Goal: Task Accomplishment & Management: Complete application form

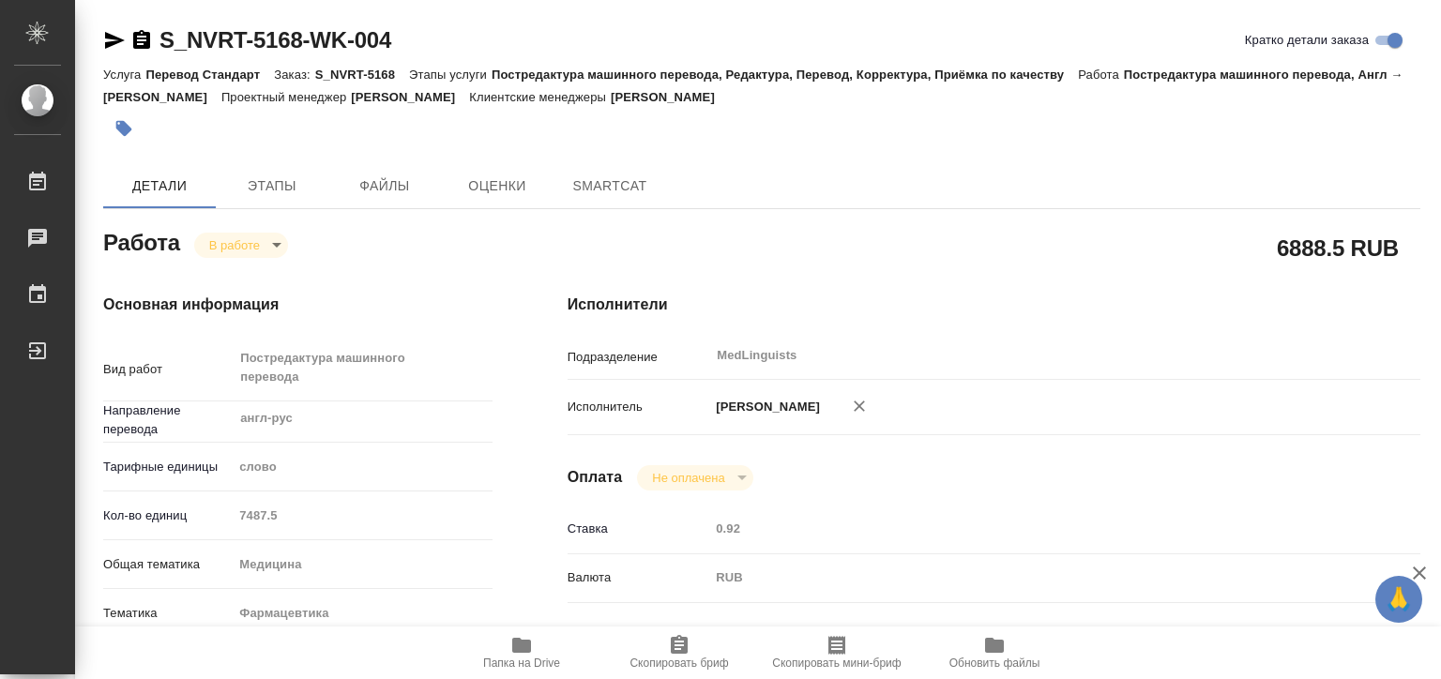
type textarea "x"
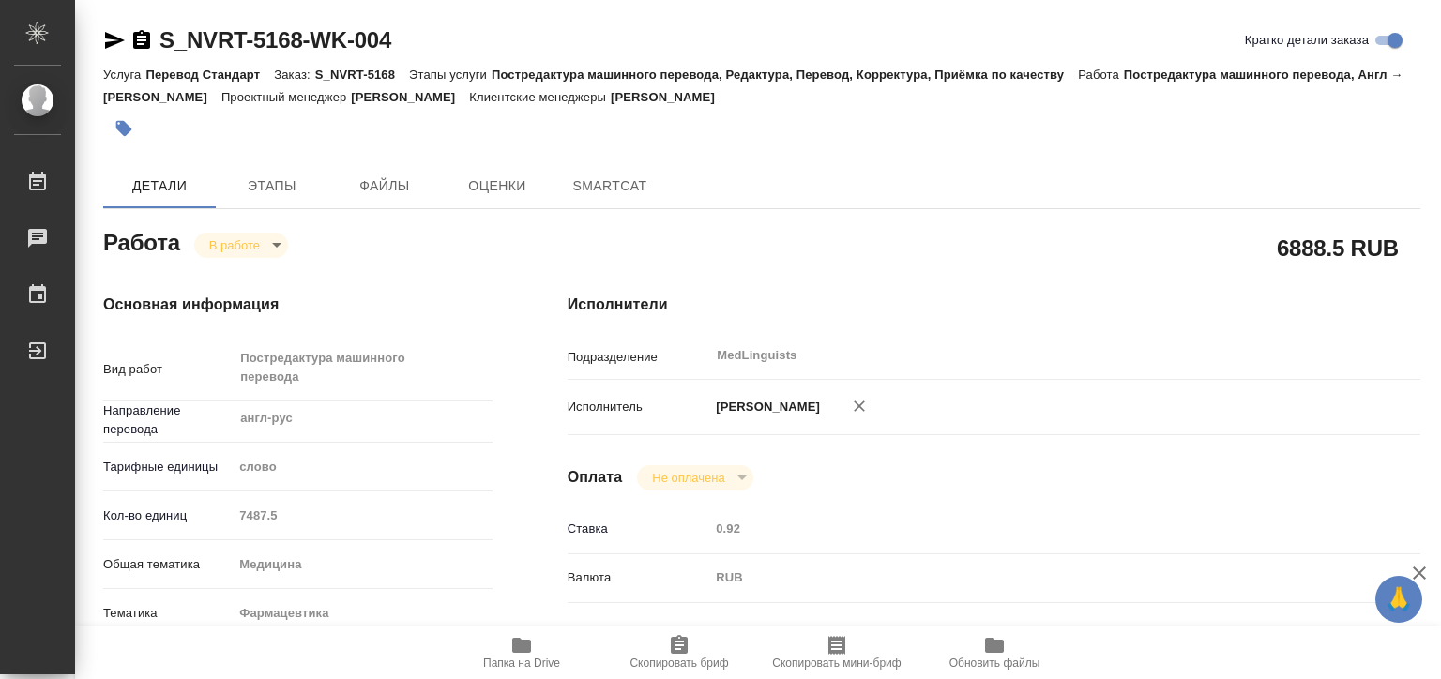
type textarea "x"
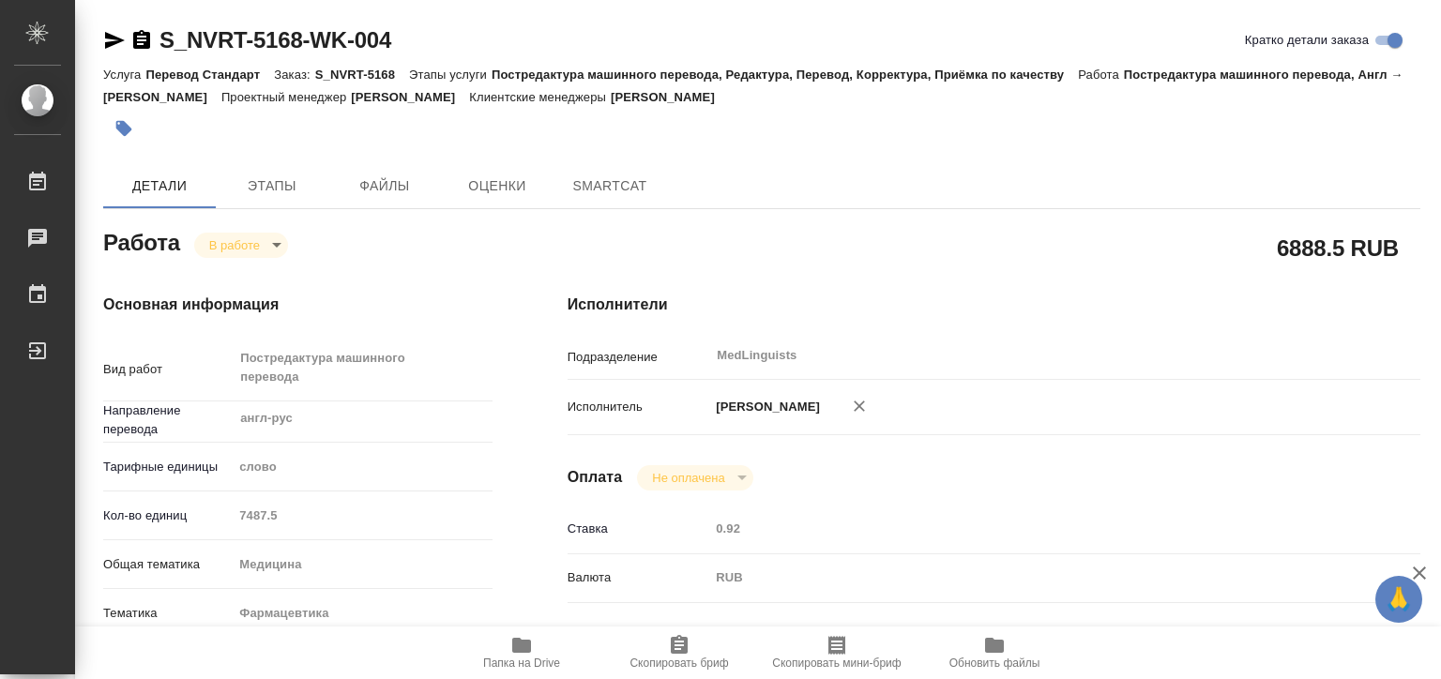
type textarea "x"
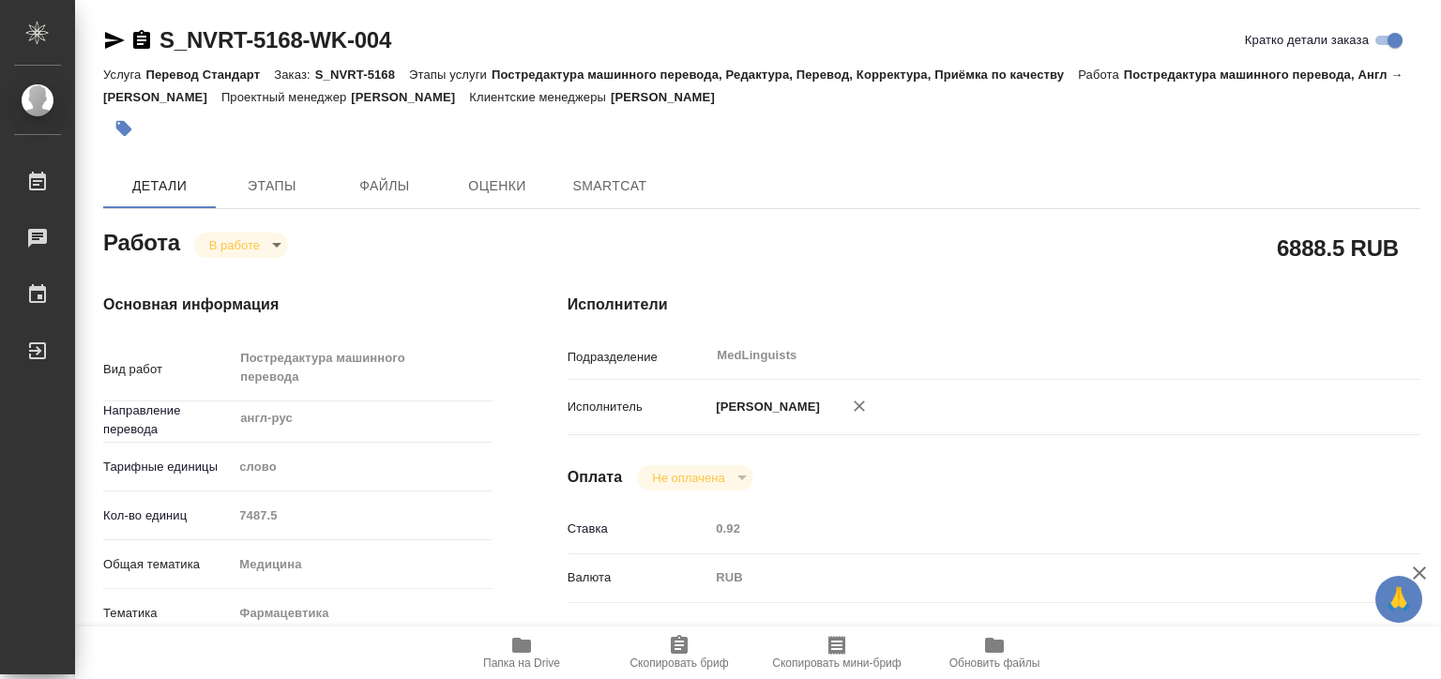
type textarea "x"
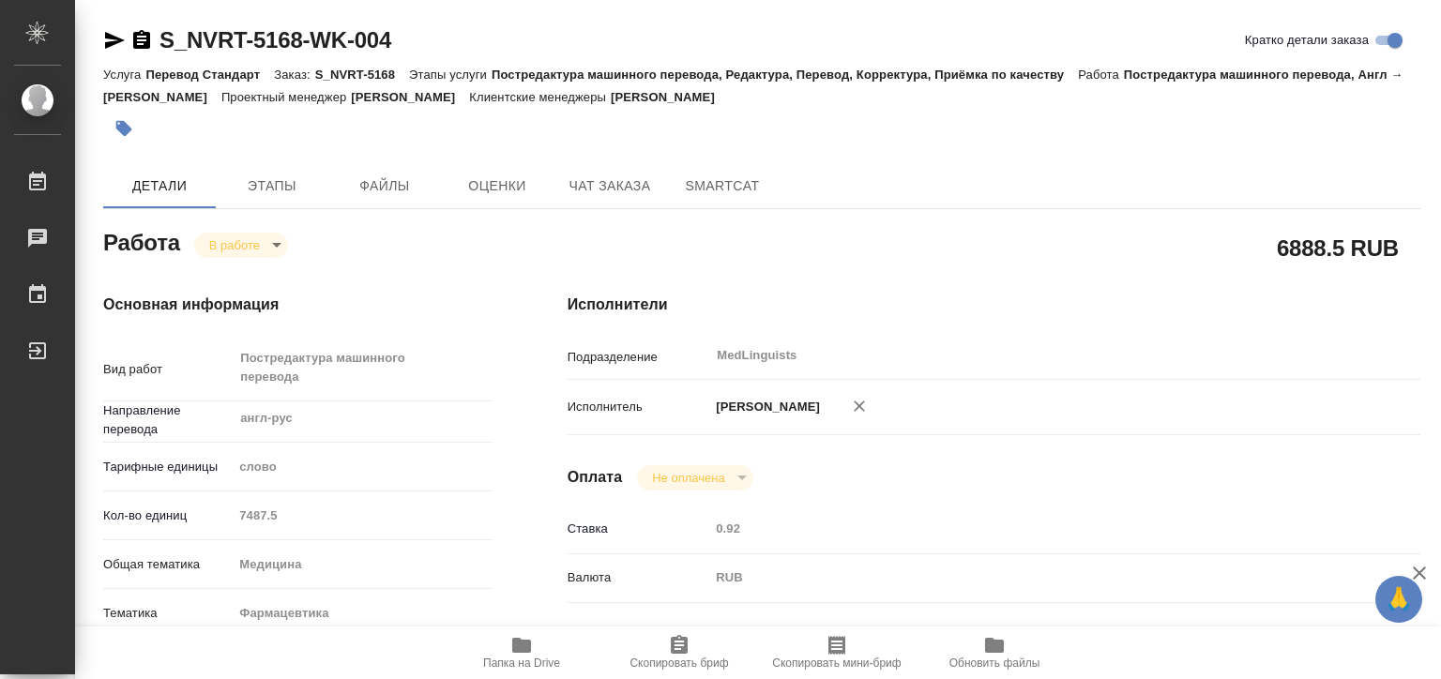
type textarea "x"
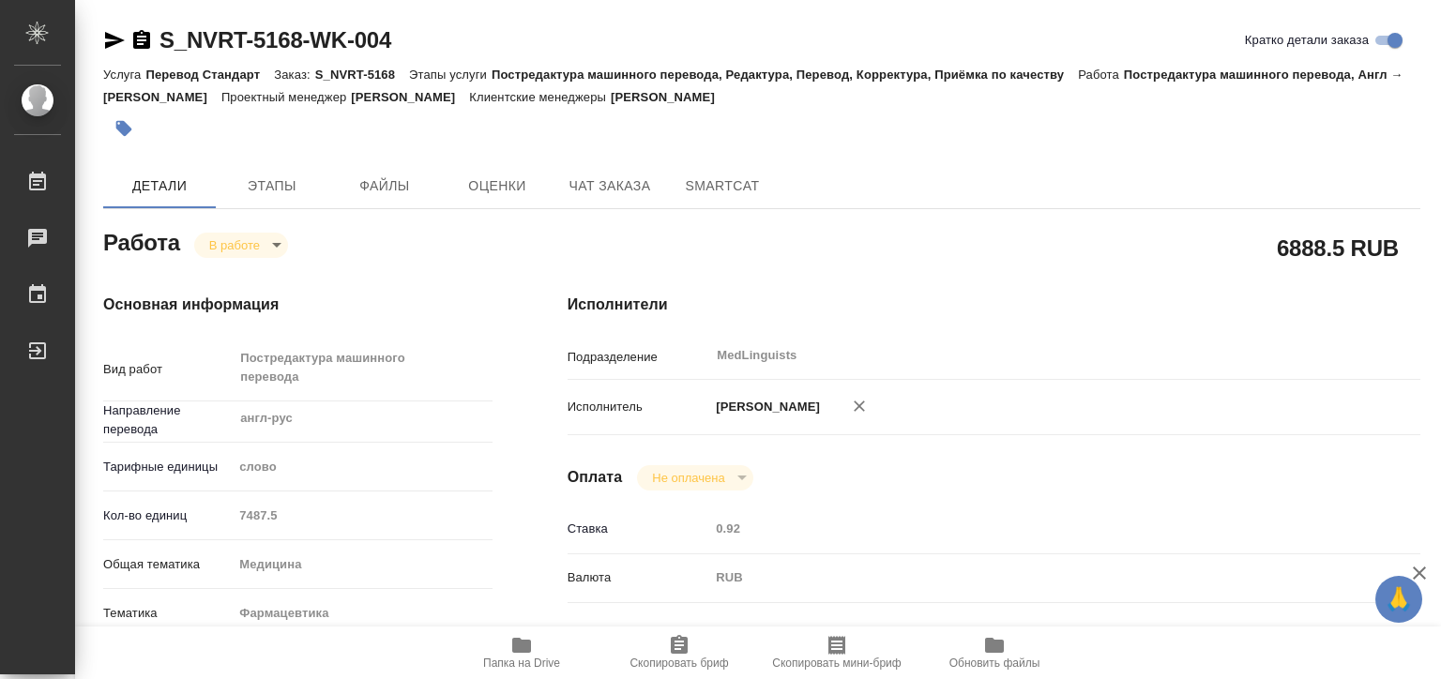
type textarea "x"
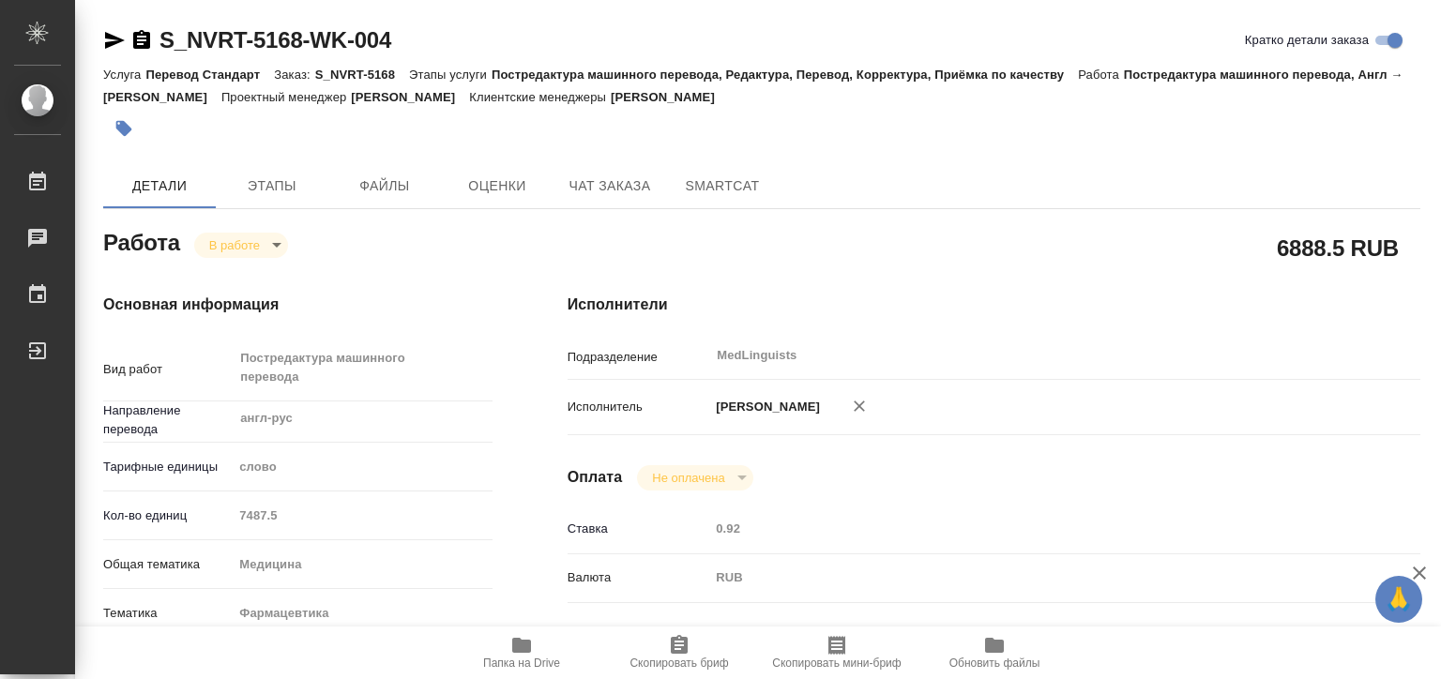
click at [521, 660] on span "Папка на Drive" at bounding box center [521, 663] width 77 height 13
click at [256, 237] on body "🙏 .cls-1 fill:#fff; AWATERA Matveeva Elena Работы 0 Чаты График Выйти S_NVRT-51…" at bounding box center [720, 339] width 1441 height 679
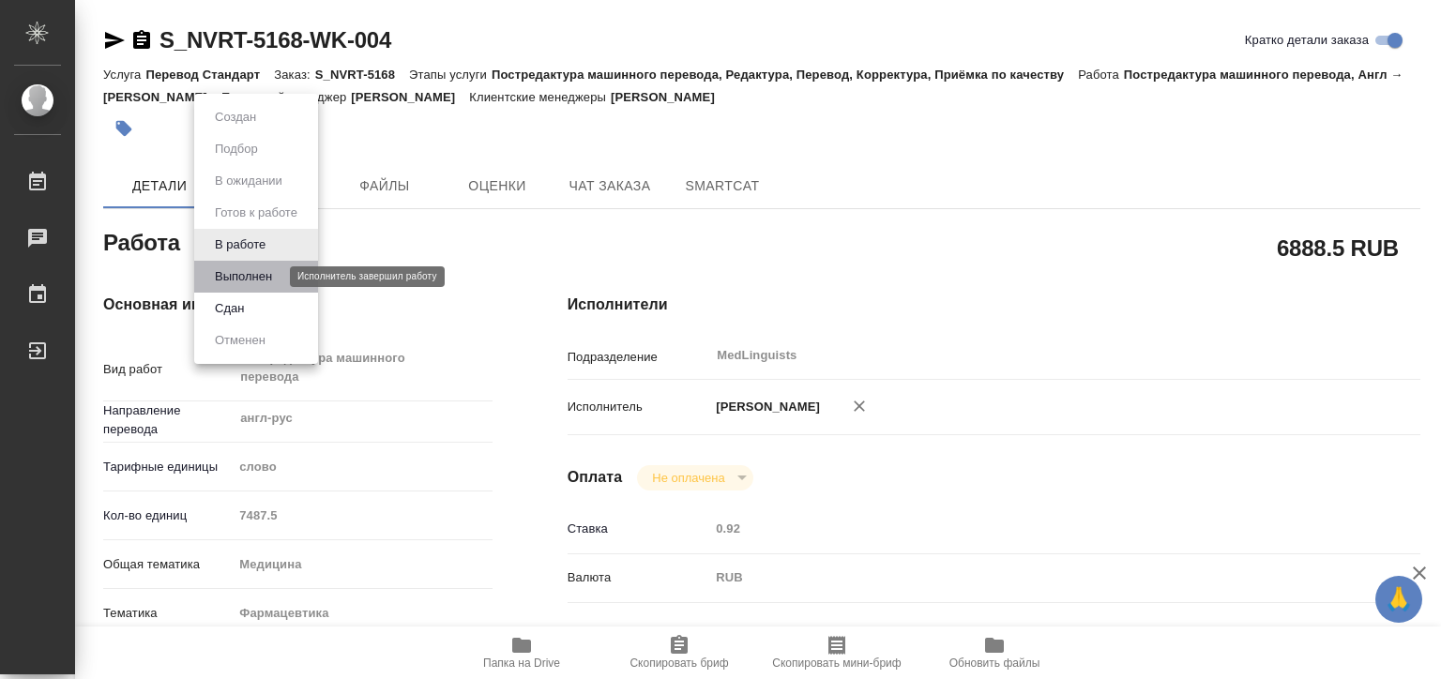
click at [269, 267] on button "Выполнен" at bounding box center [243, 277] width 69 height 21
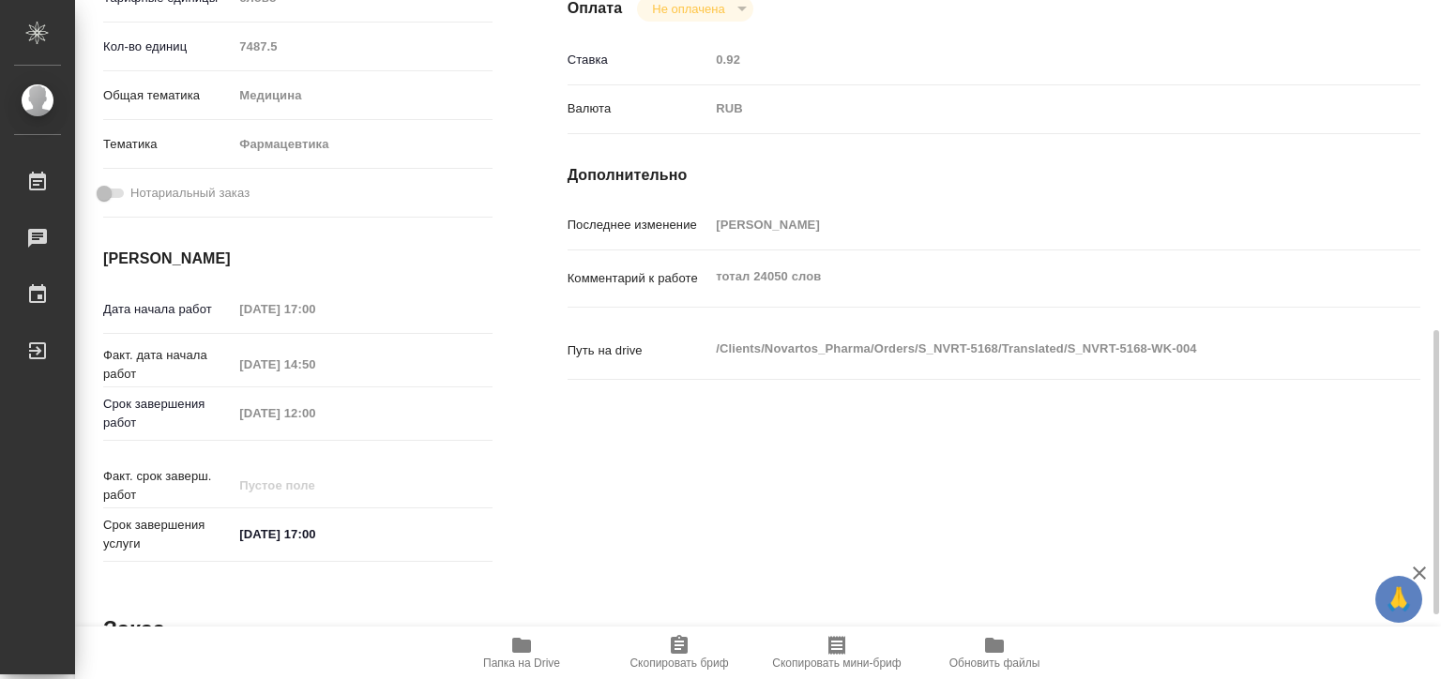
scroll to position [563, 0]
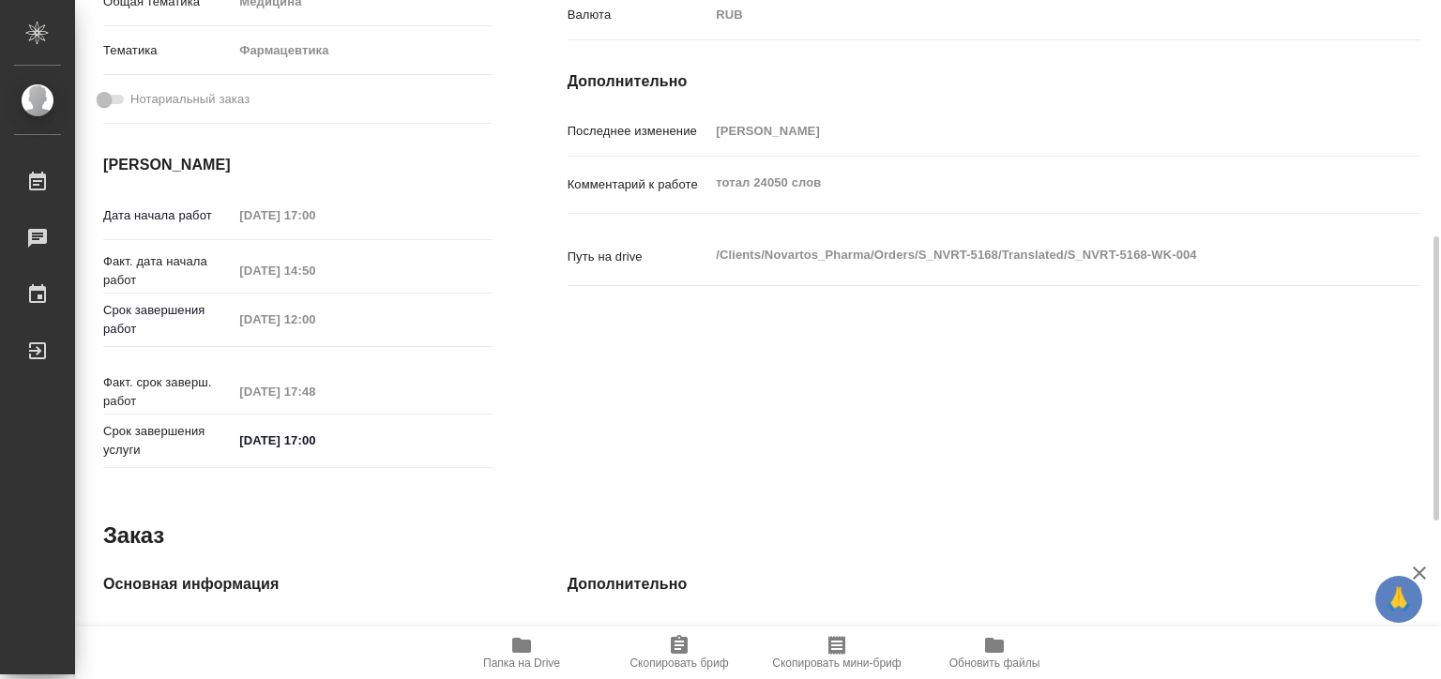
type textarea "x"
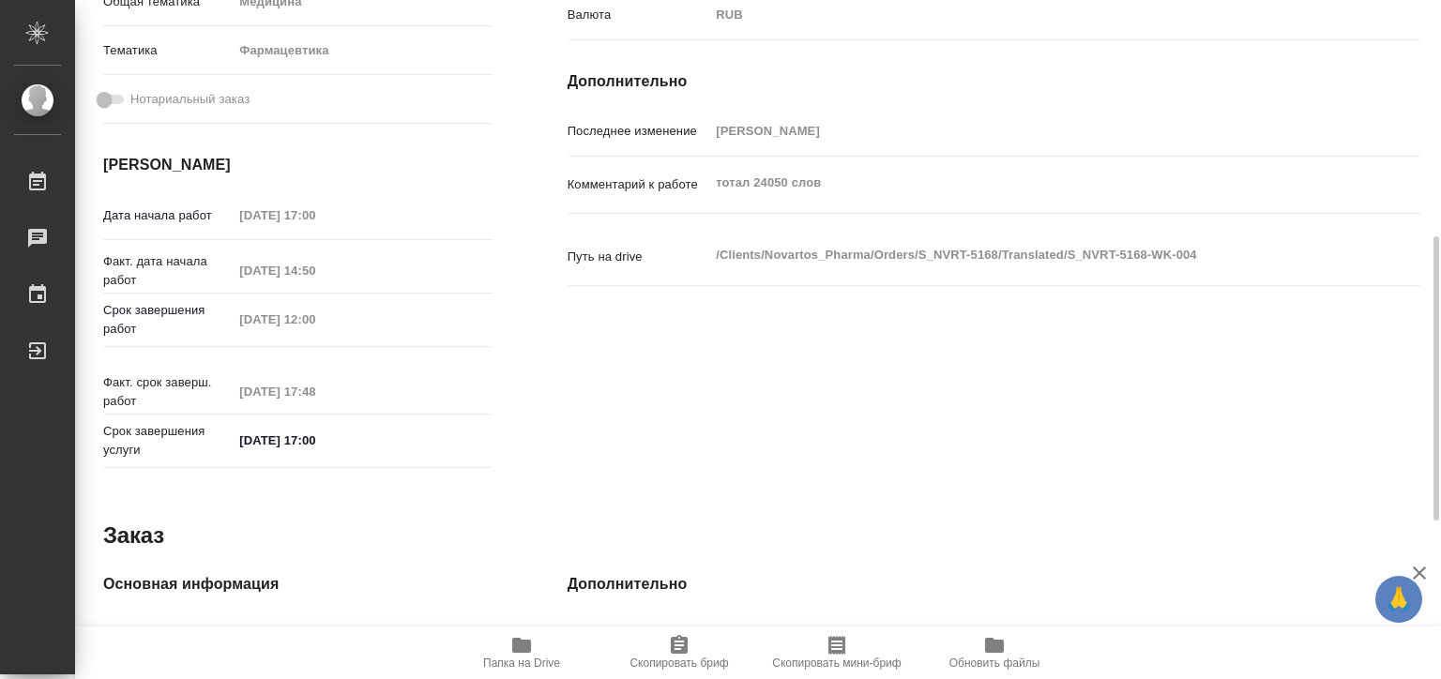
type textarea "x"
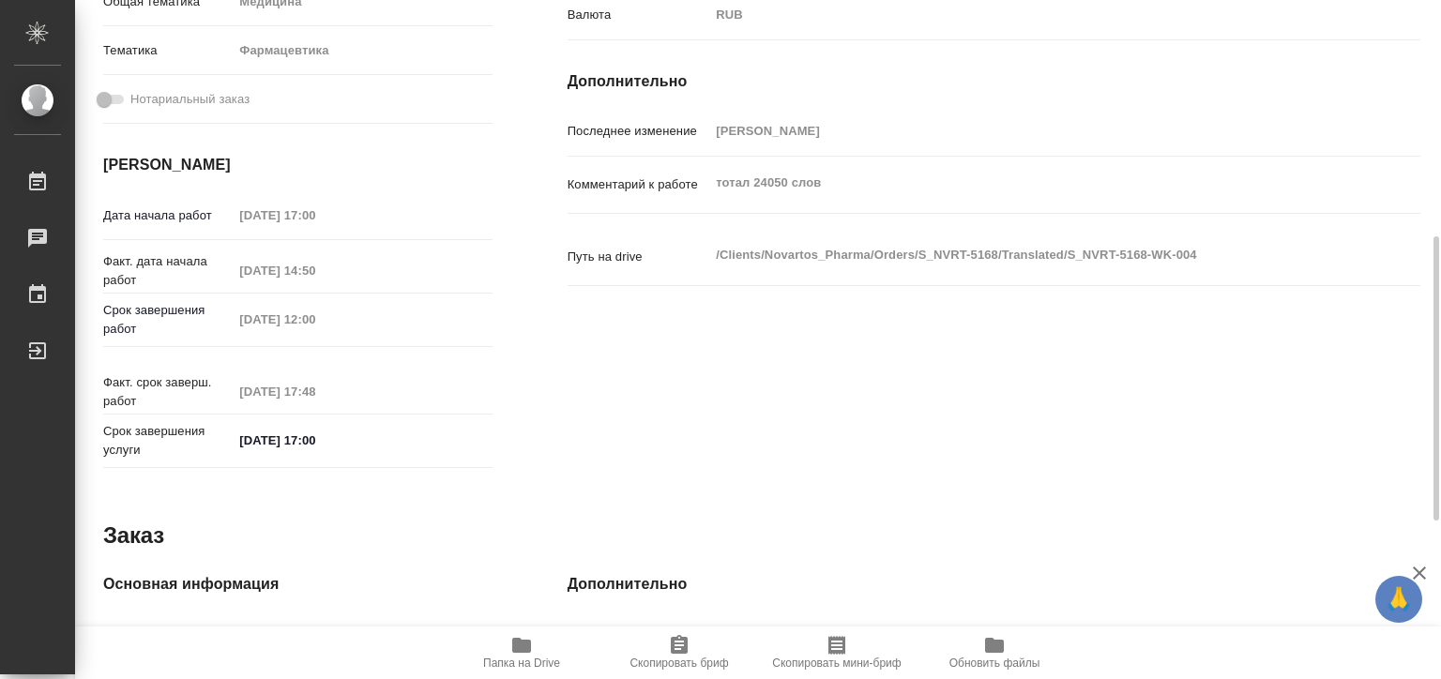
type textarea "x"
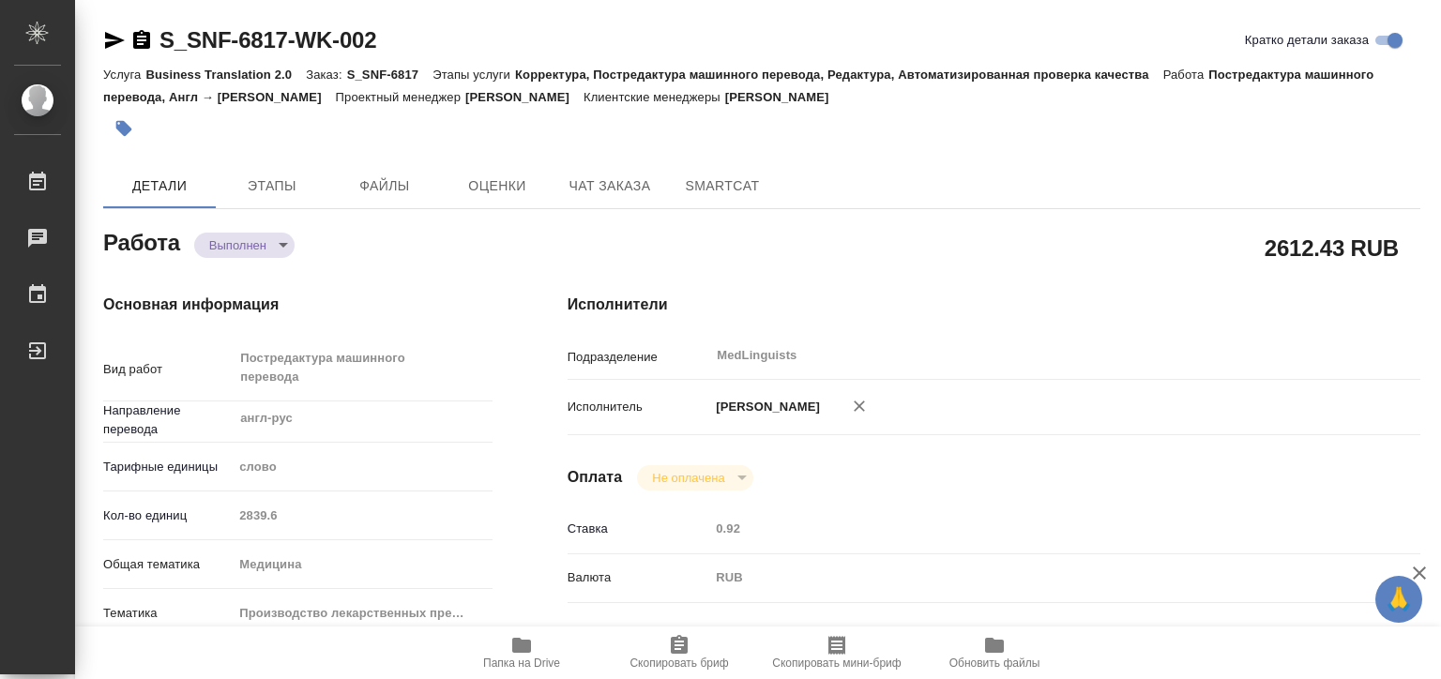
type textarea "x"
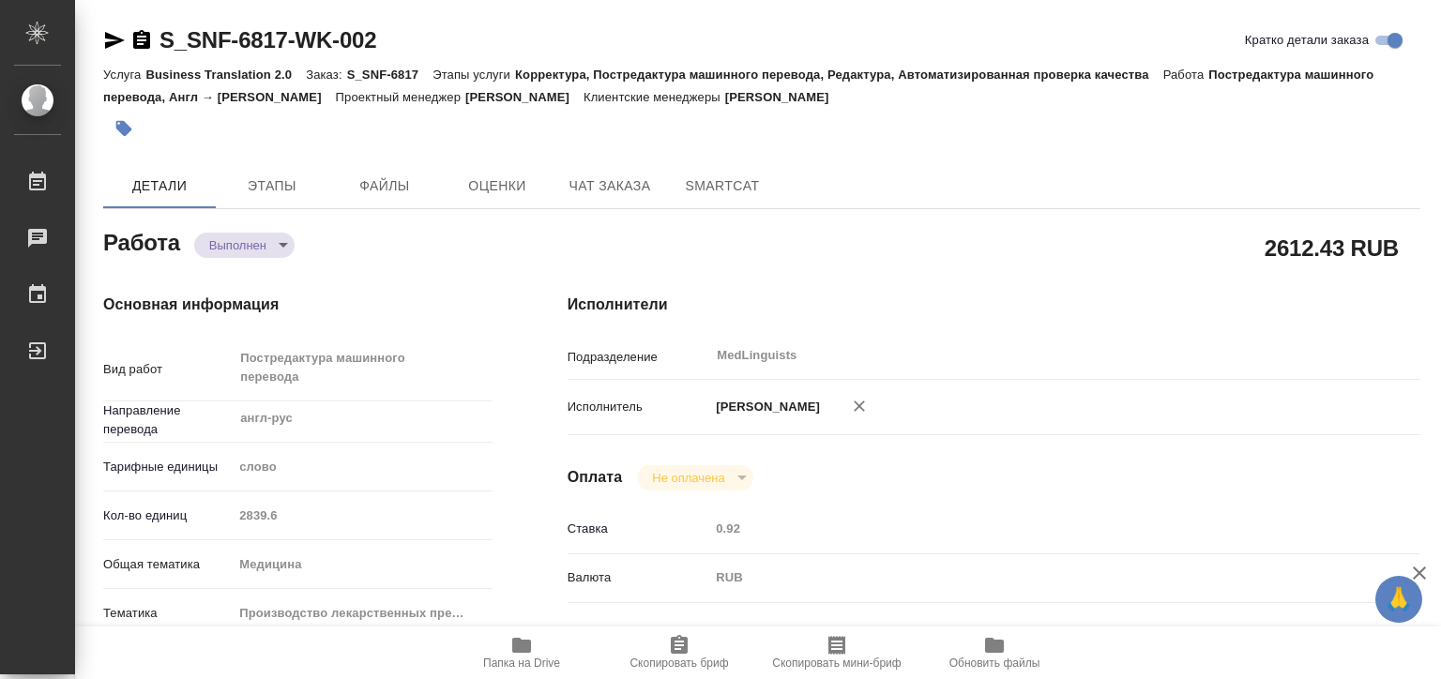
type textarea "x"
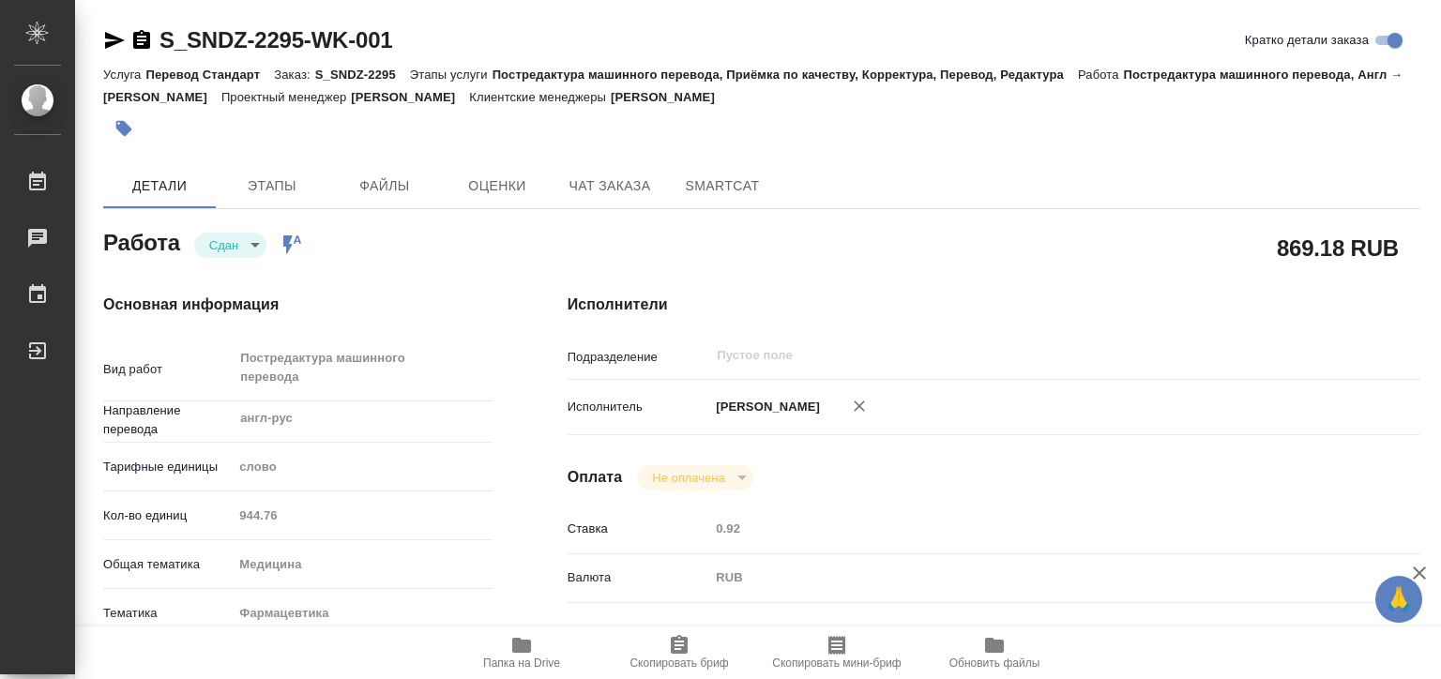
click at [225, 517] on div "Кол-во единиц 944.76" at bounding box center [297, 515] width 389 height 33
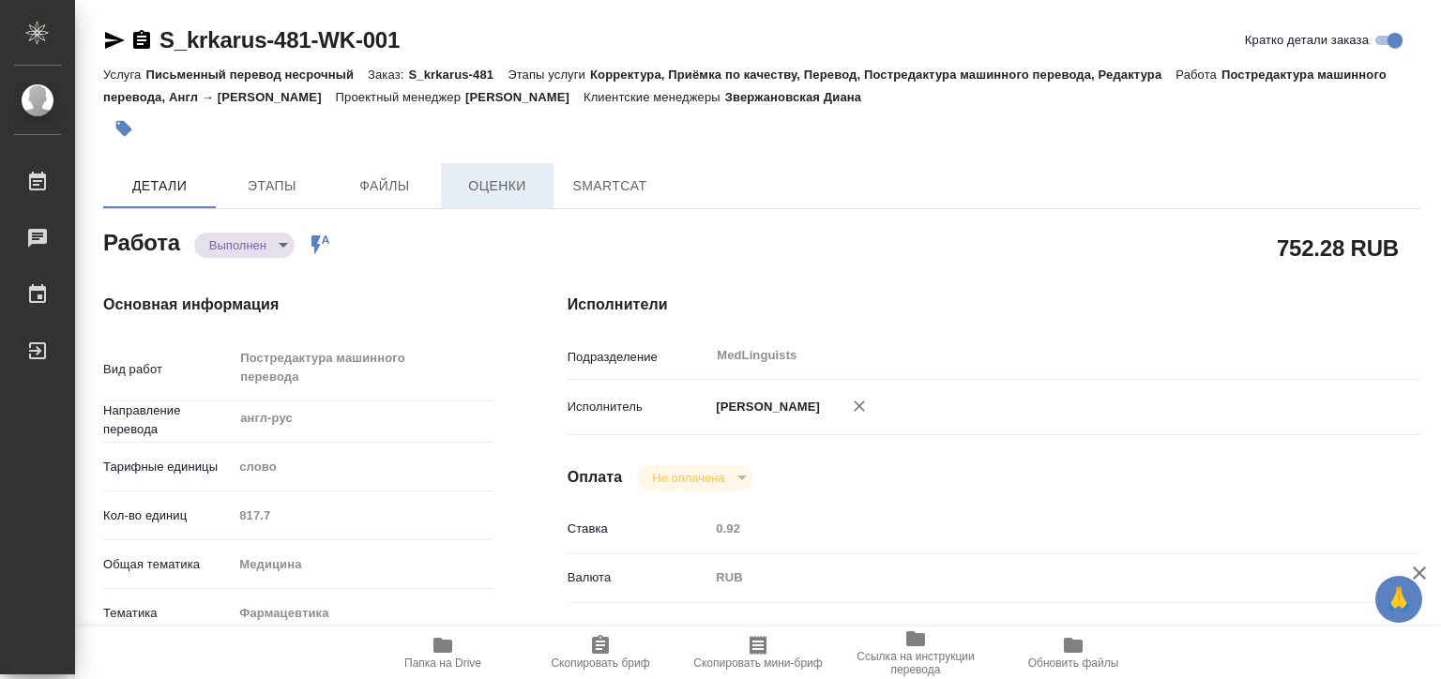
type textarea "x"
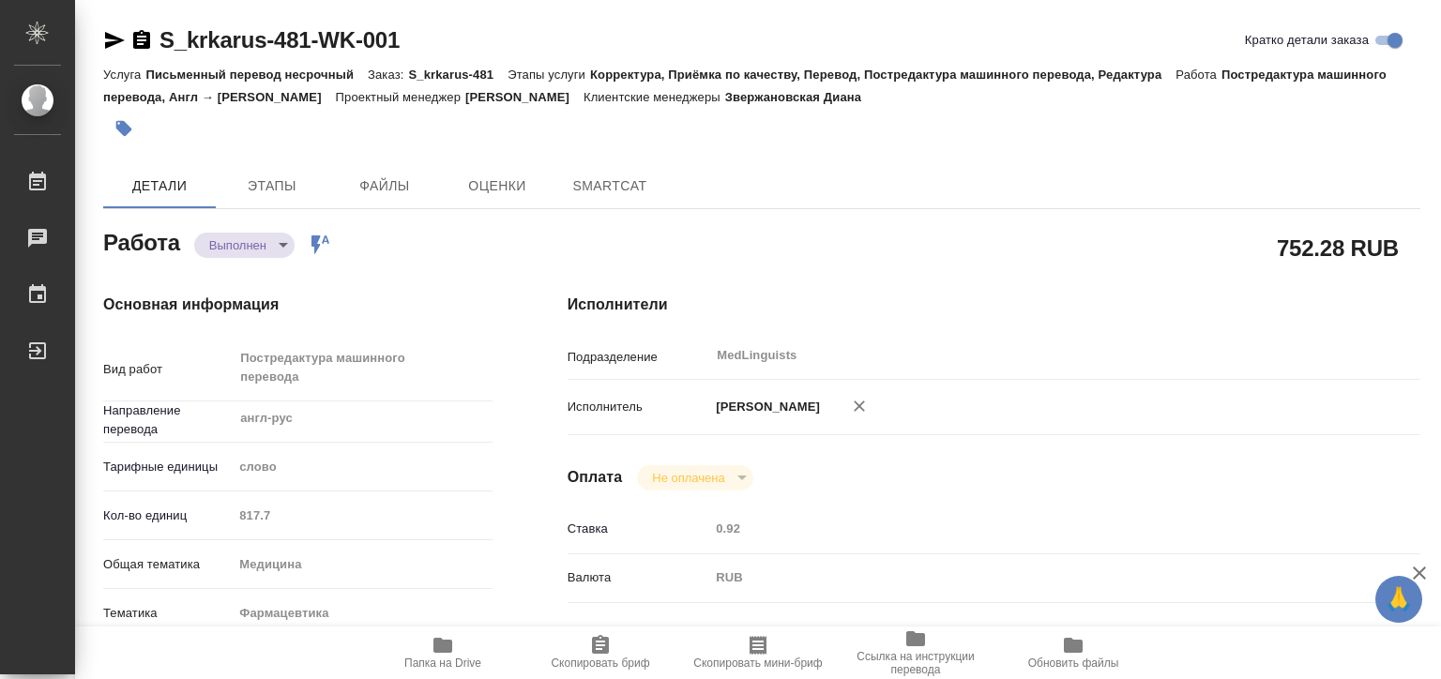
type textarea "x"
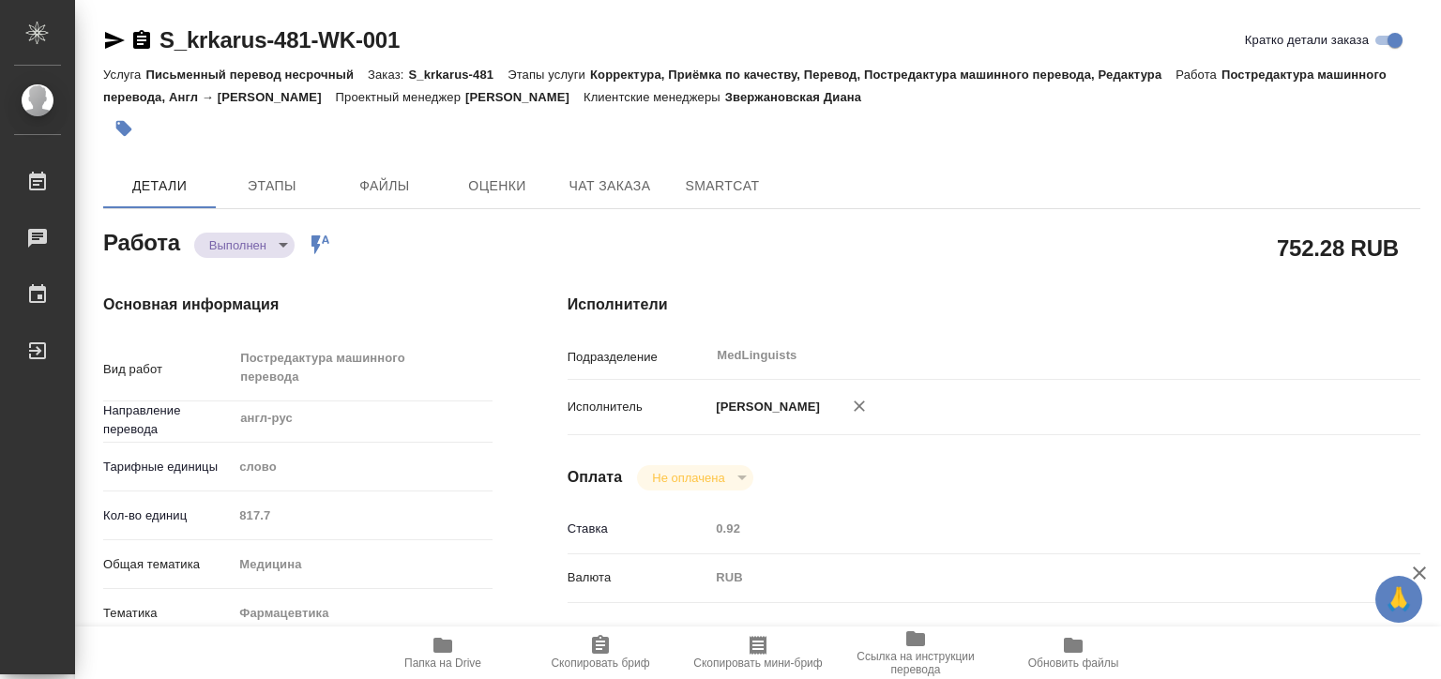
type textarea "x"
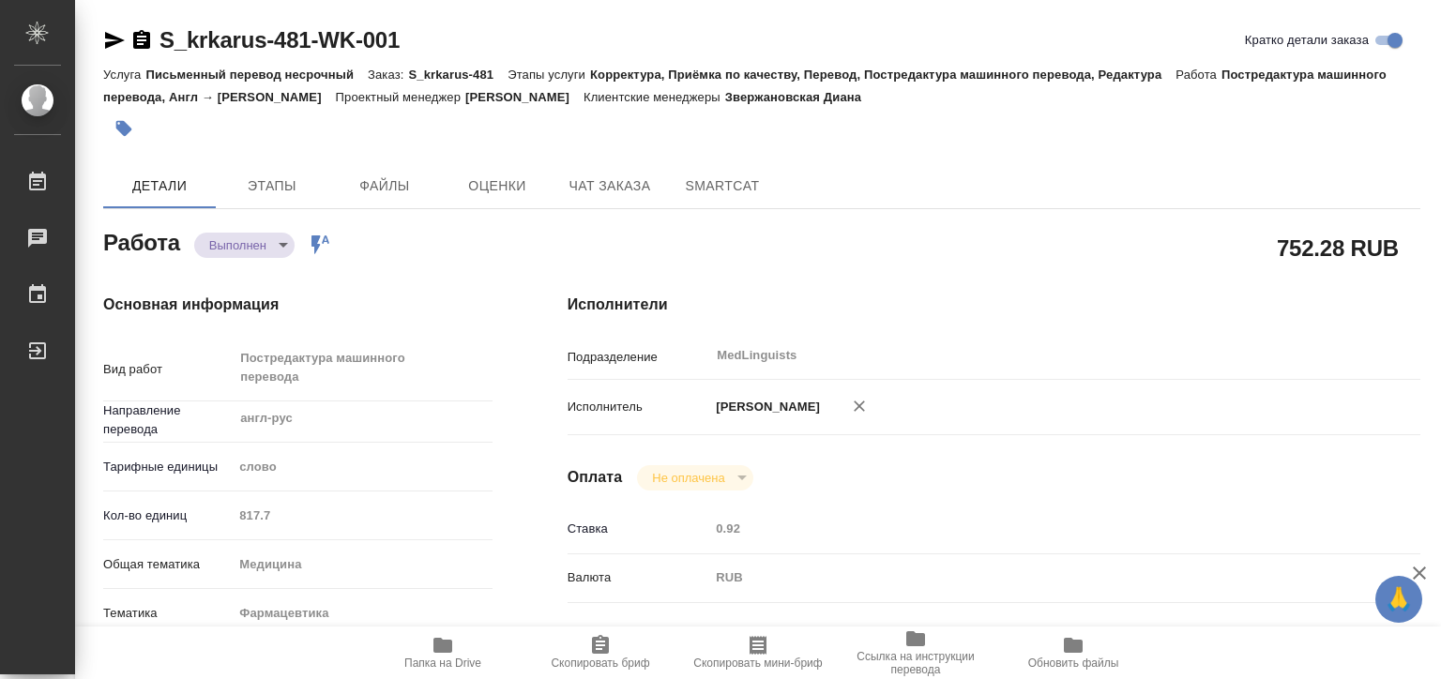
type textarea "x"
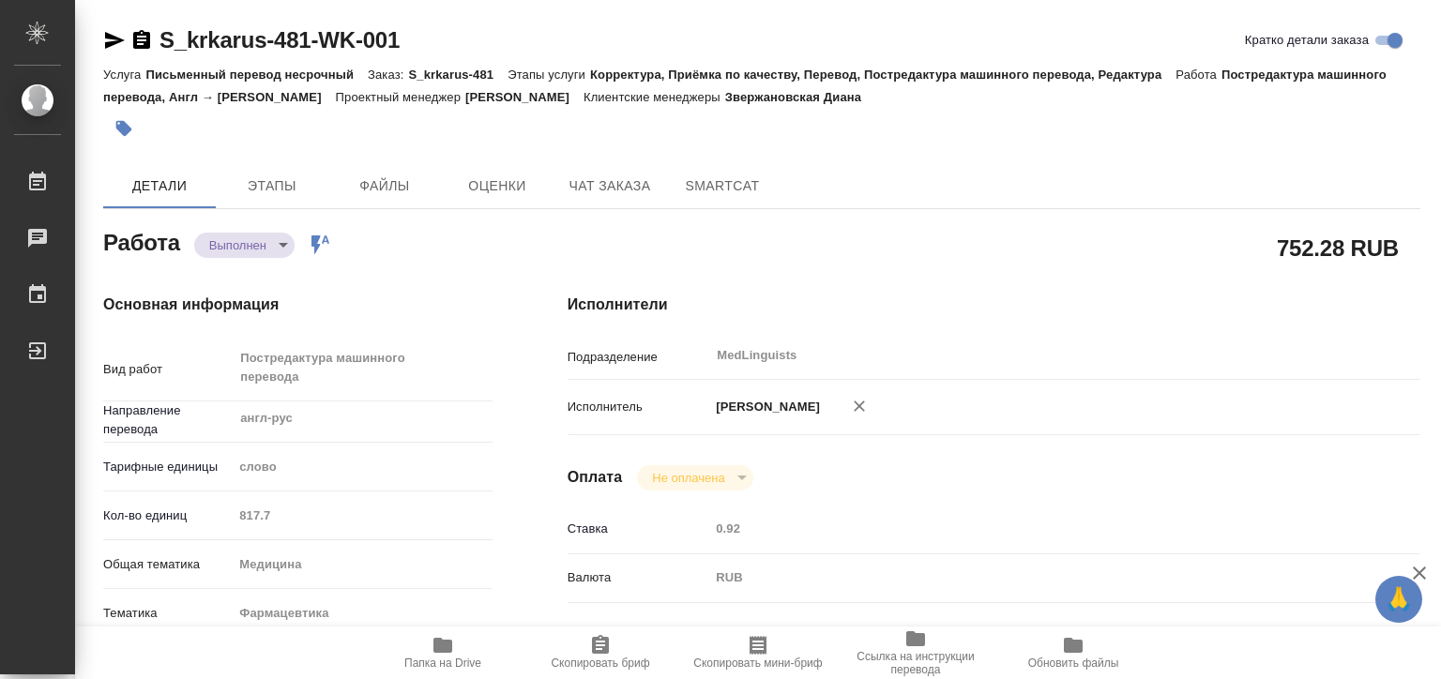
type textarea "x"
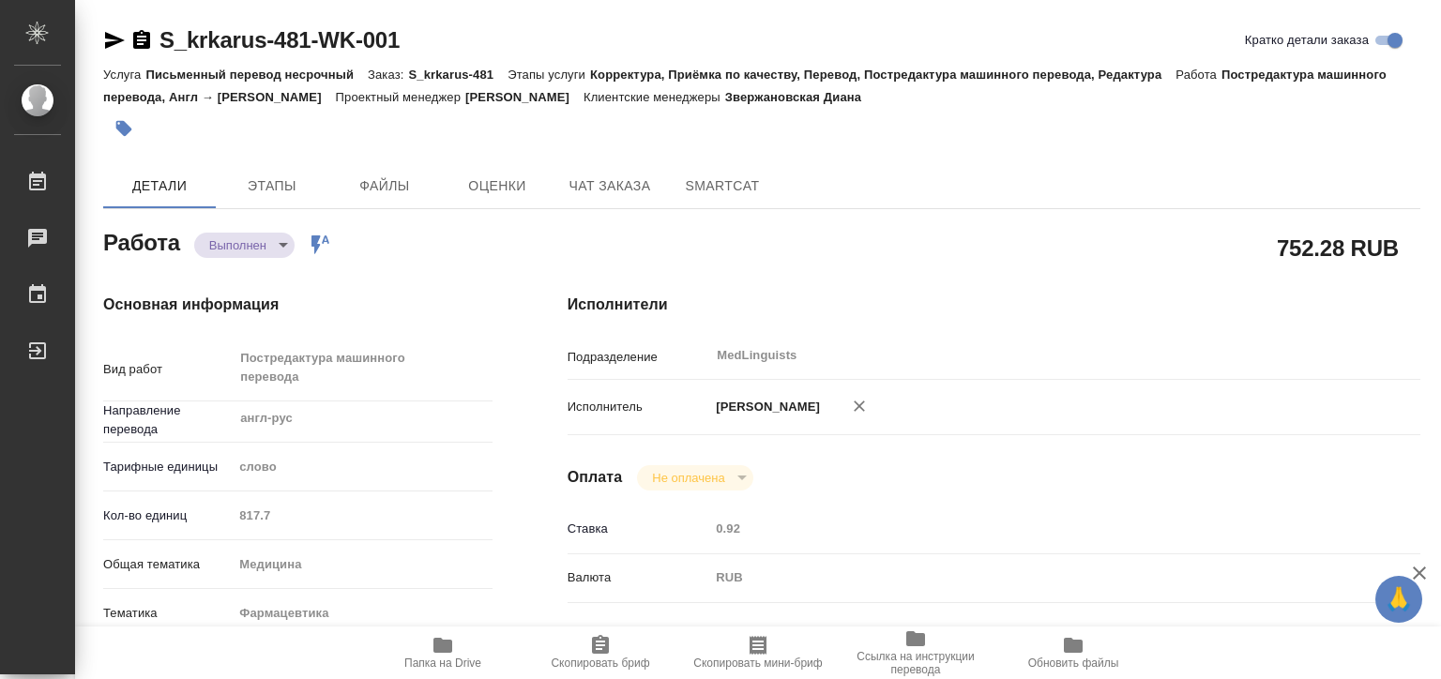
type textarea "x"
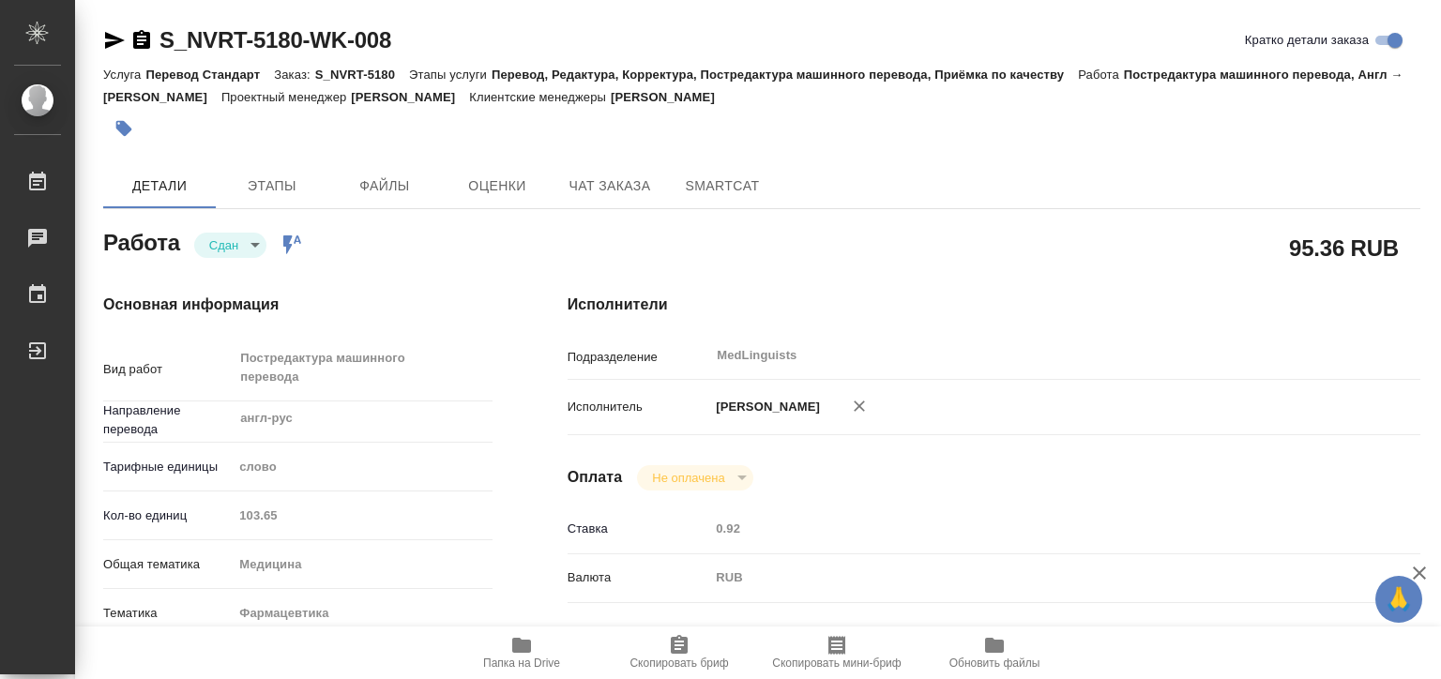
type textarea "x"
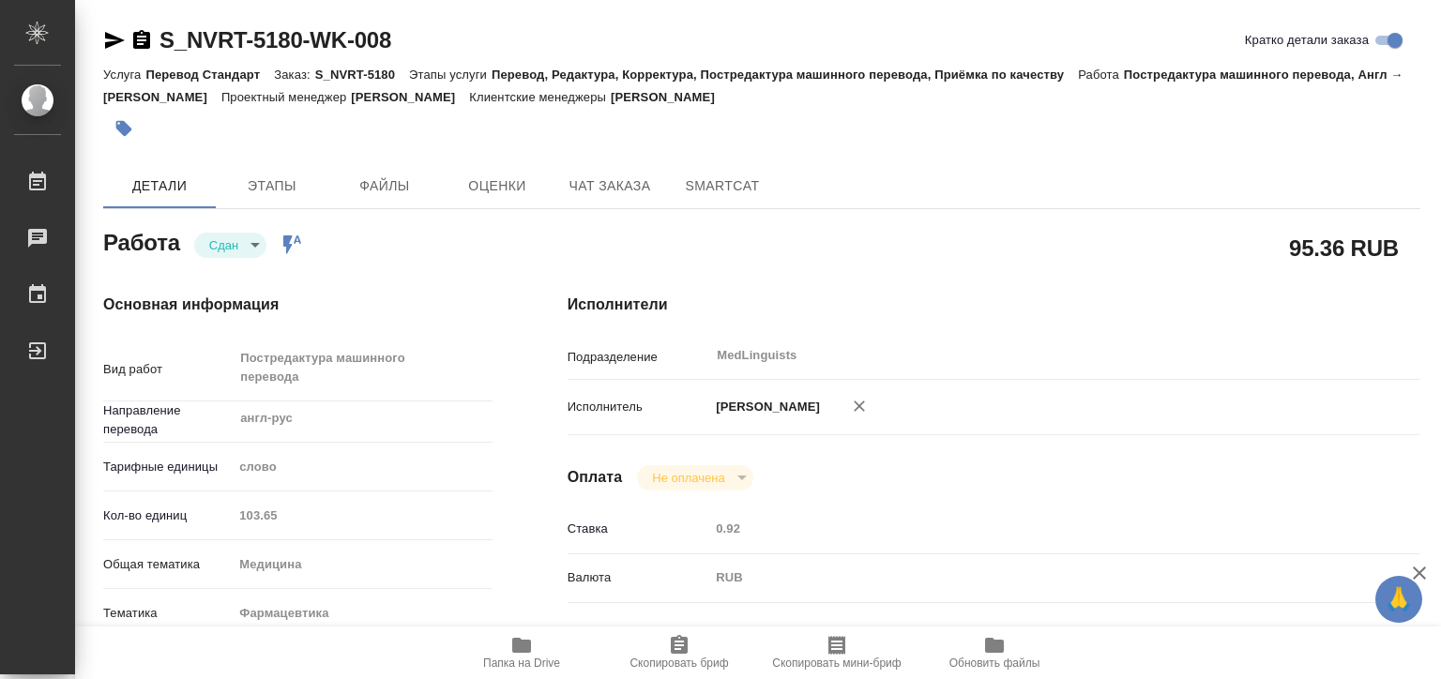
type textarea "x"
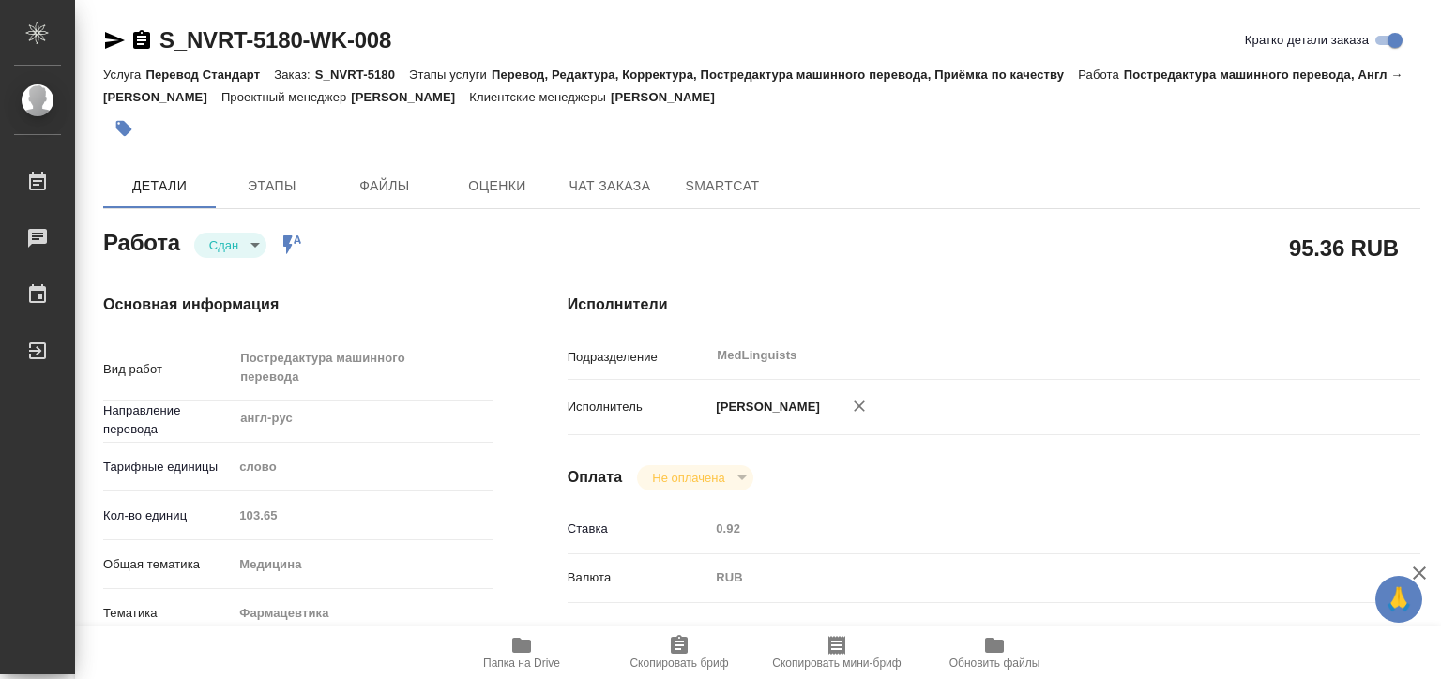
type textarea "x"
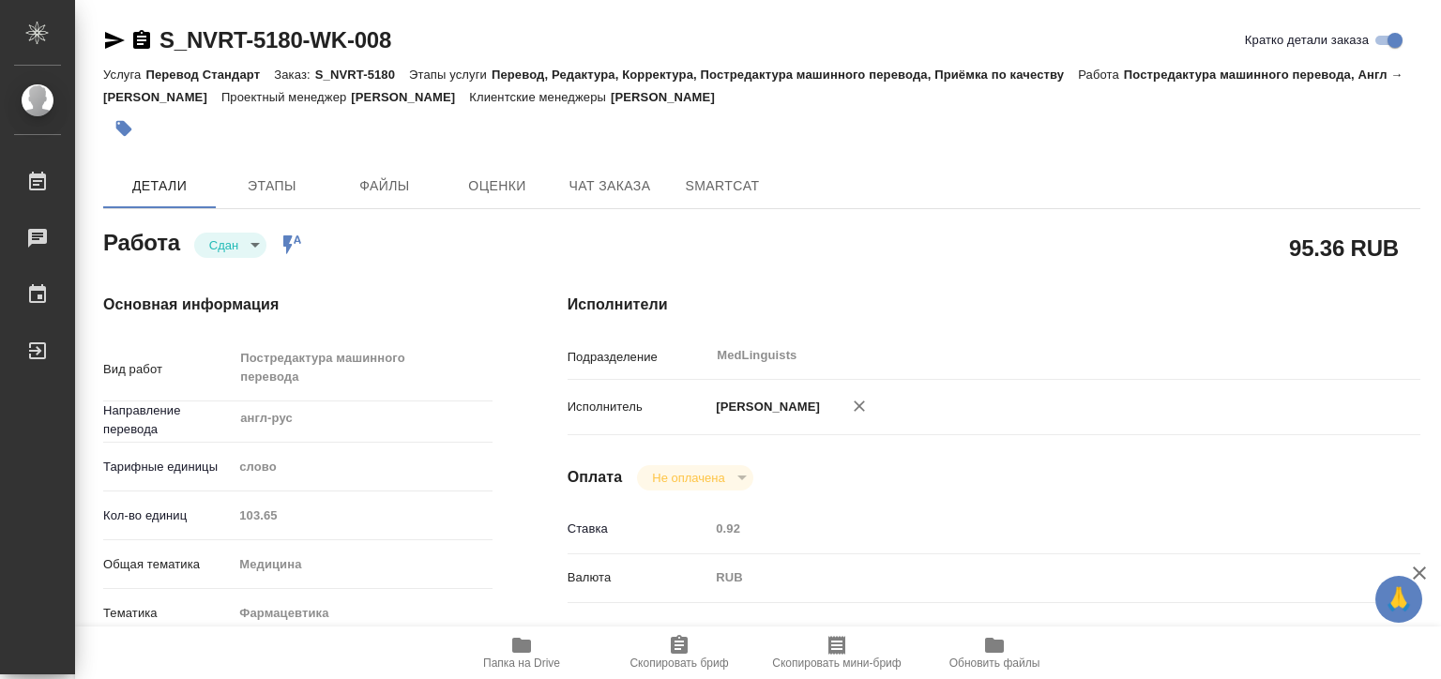
type textarea "x"
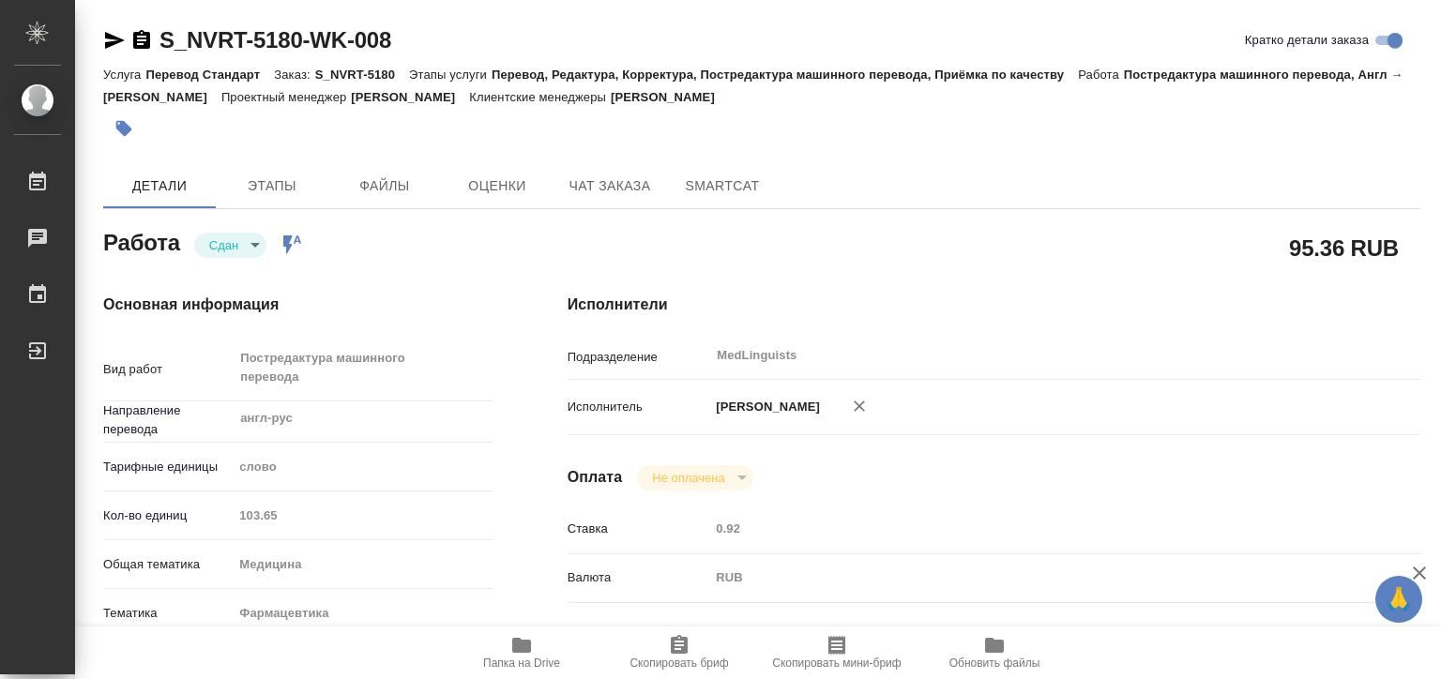
type textarea "x"
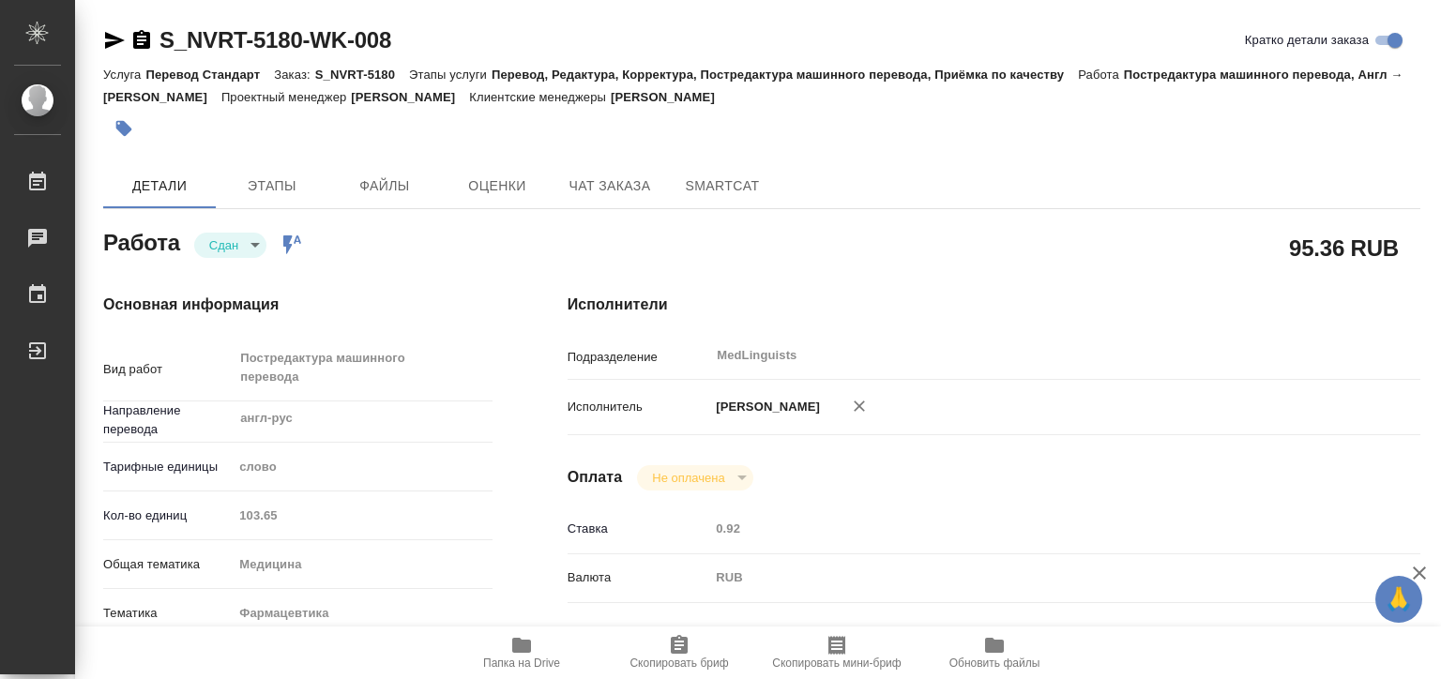
type textarea "x"
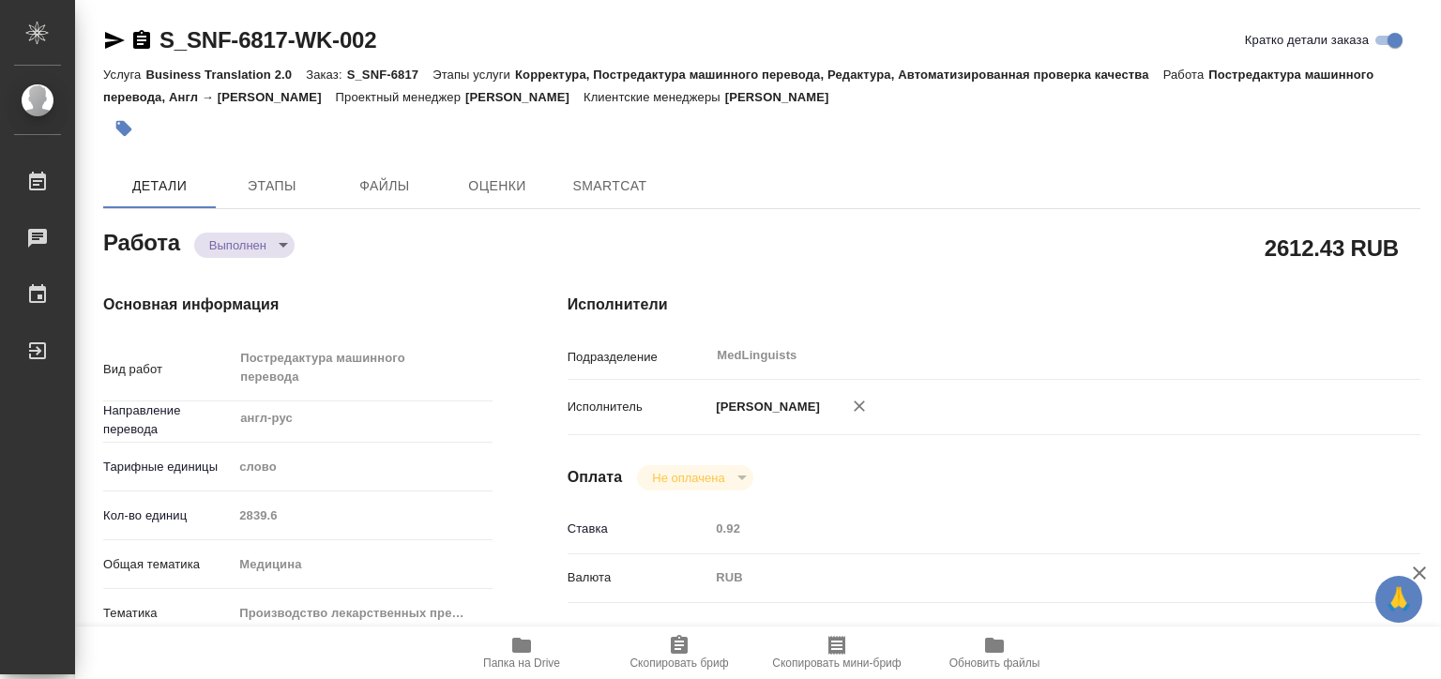
type textarea "x"
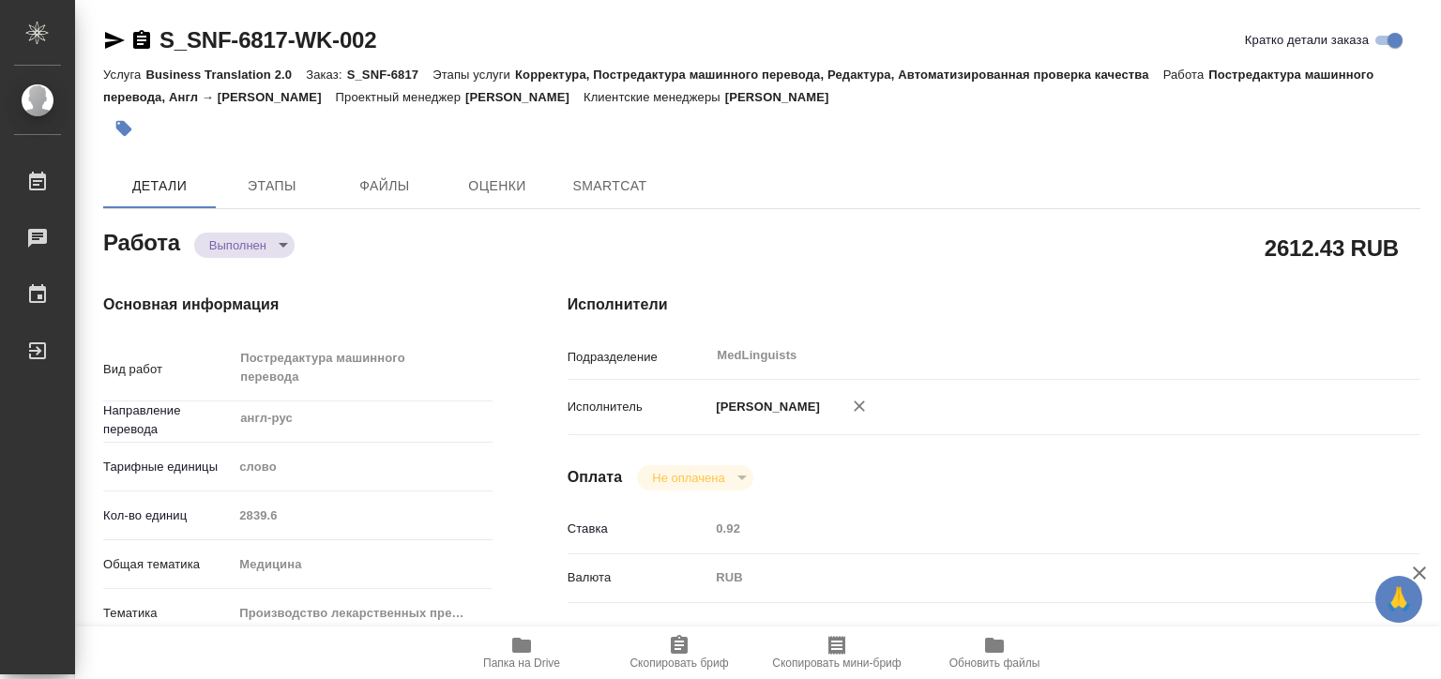
type textarea "x"
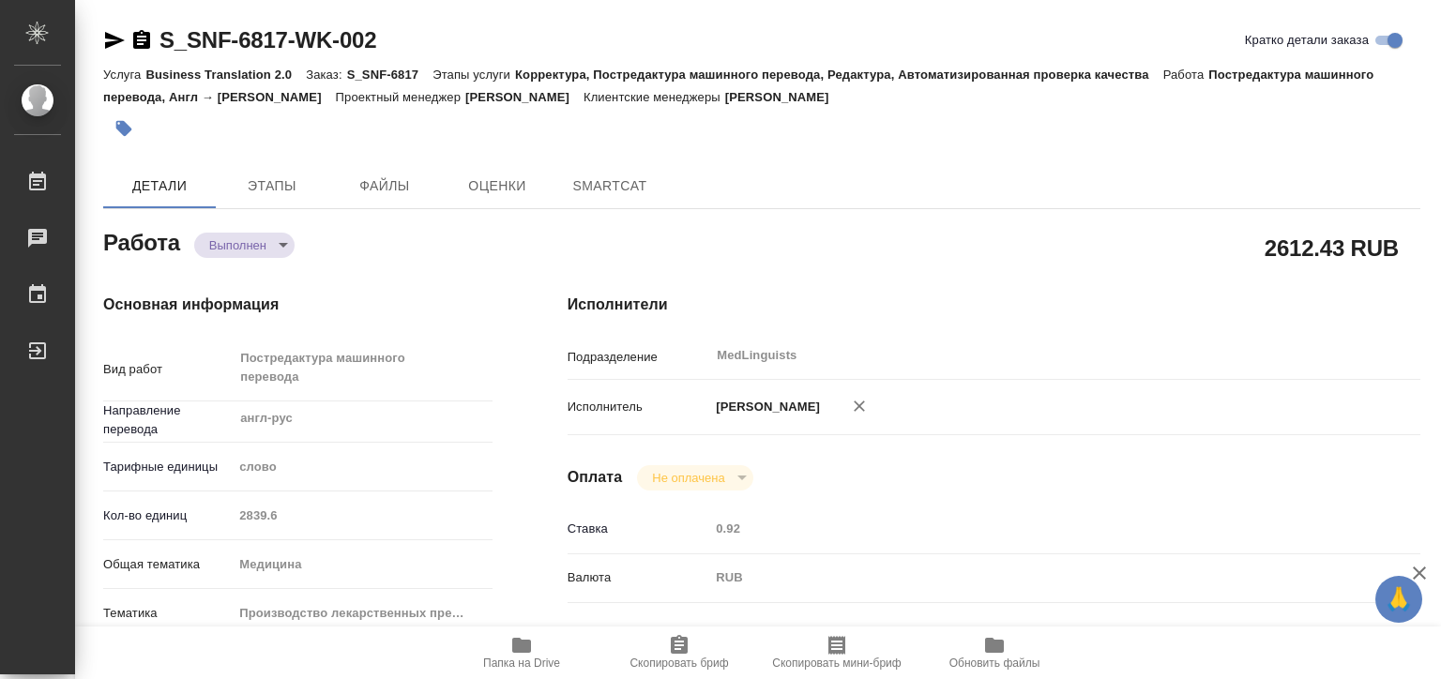
type textarea "x"
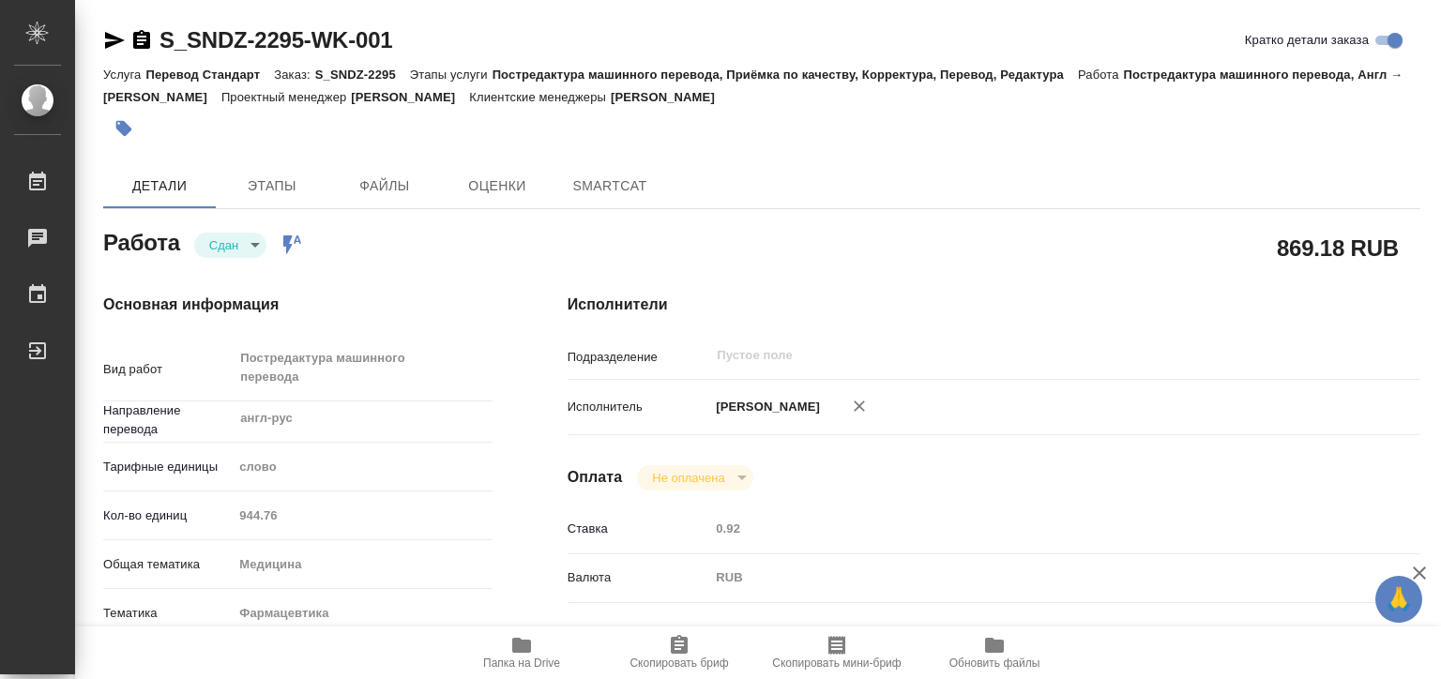
type textarea "x"
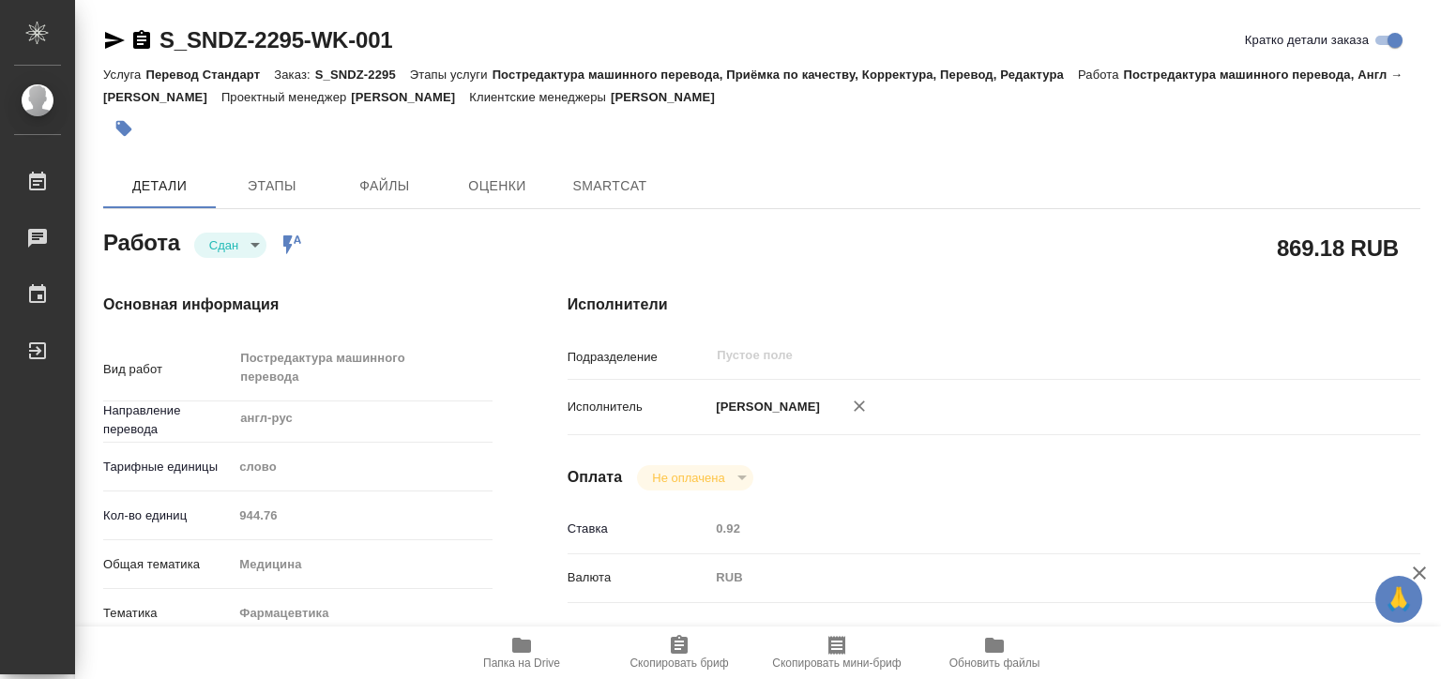
type textarea "x"
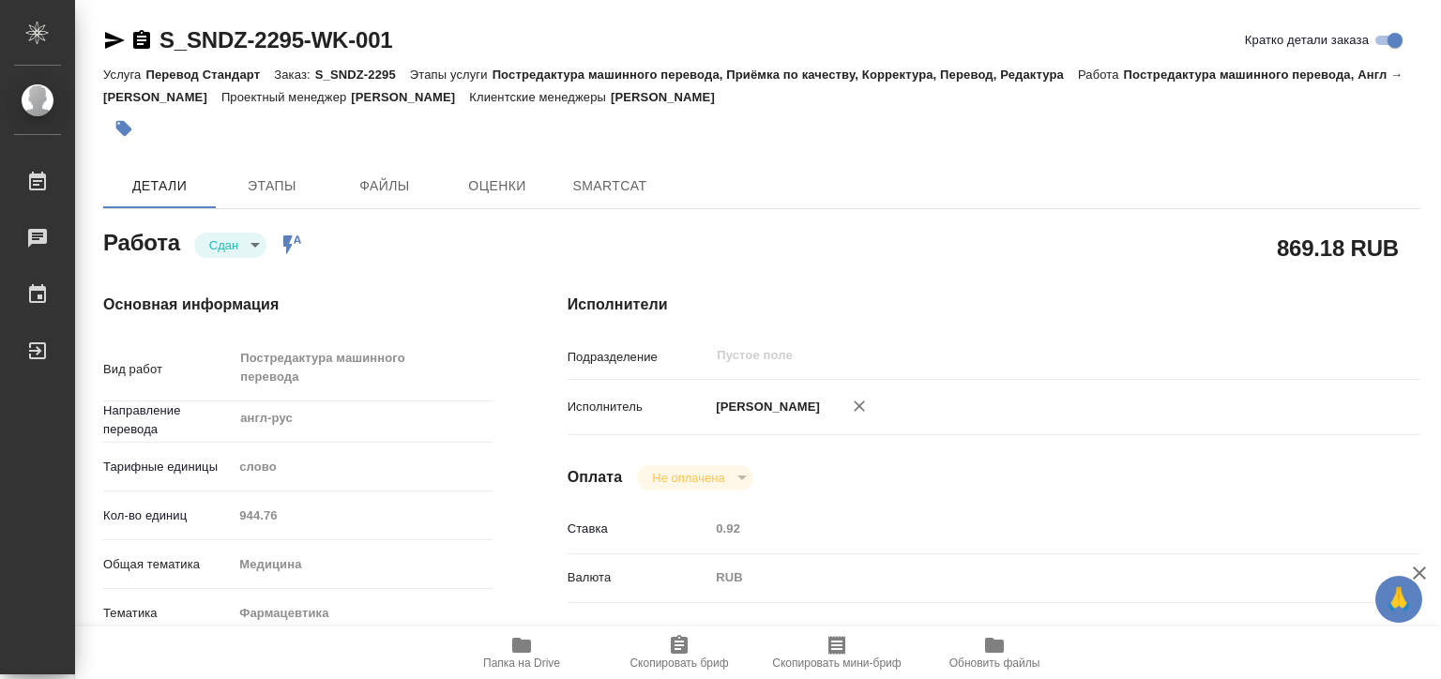
type textarea "x"
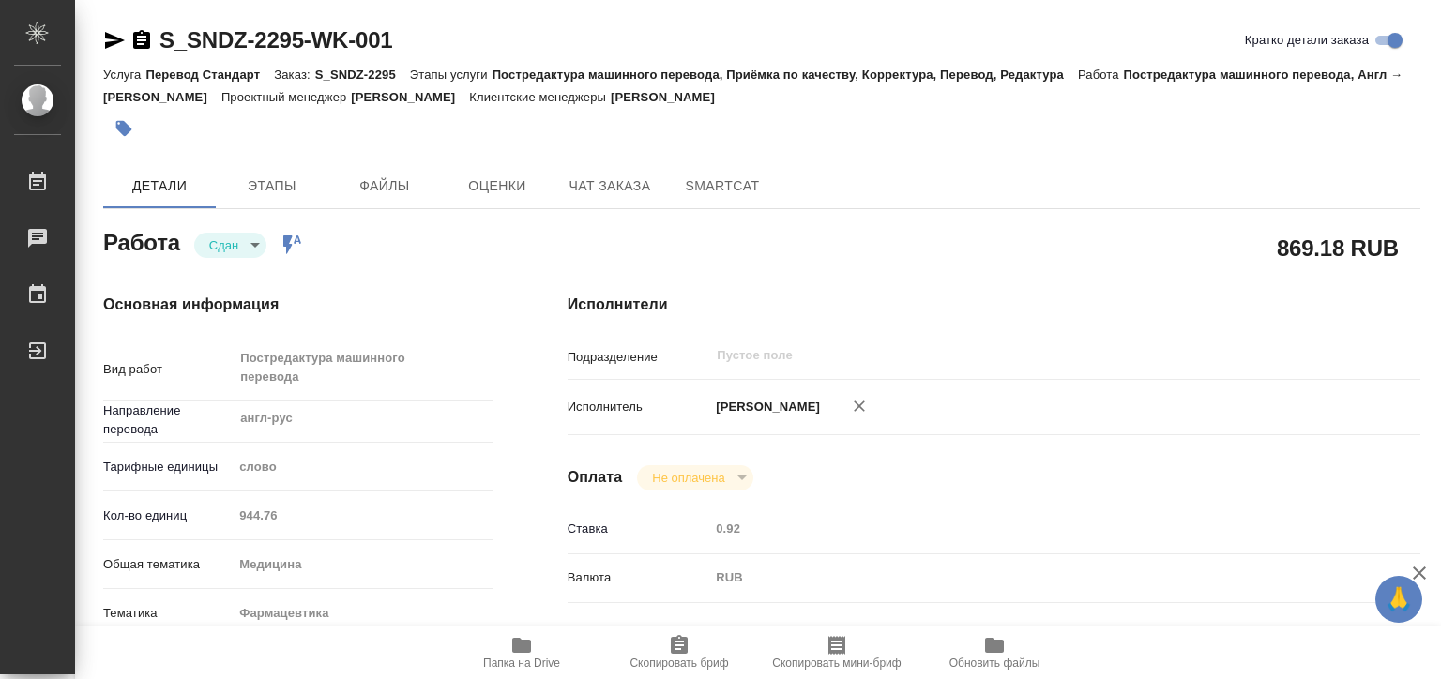
type textarea "x"
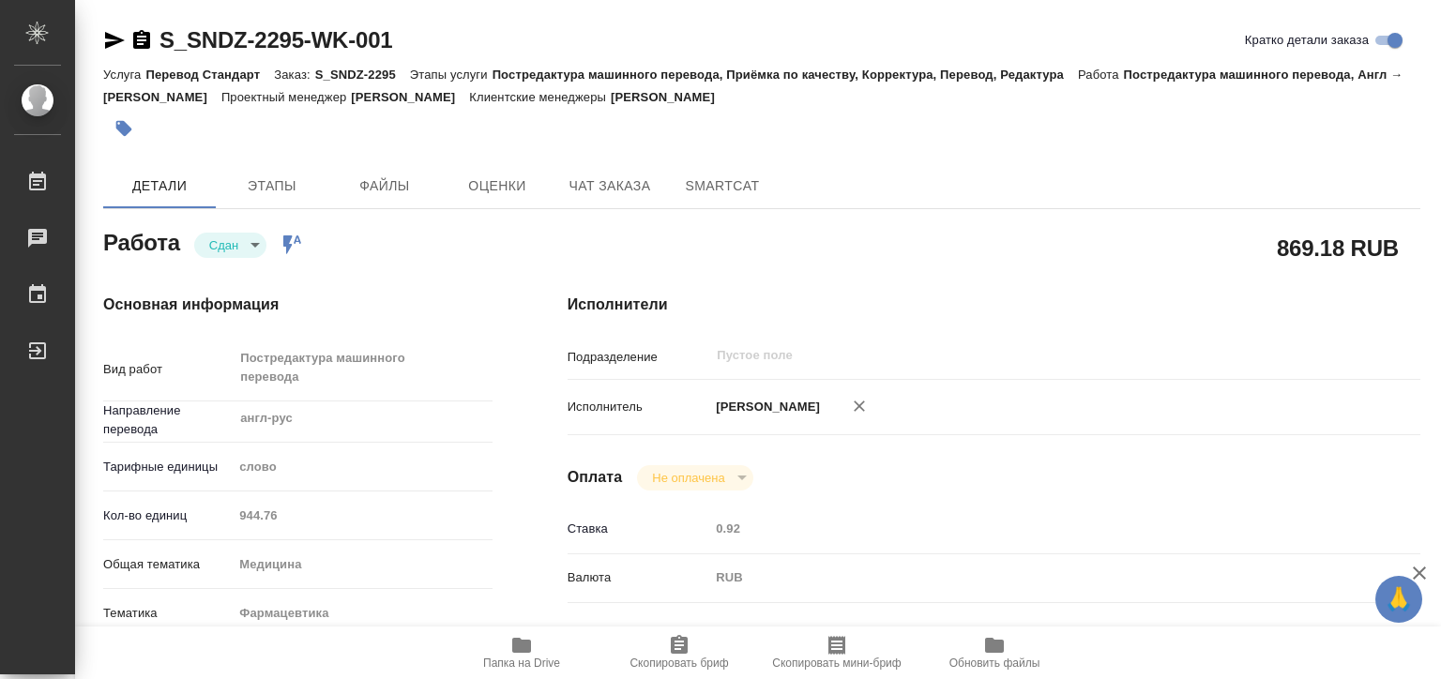
click at [188, 511] on div "Кол-во единиц 944.76" at bounding box center [297, 515] width 389 height 33
type textarea "x"
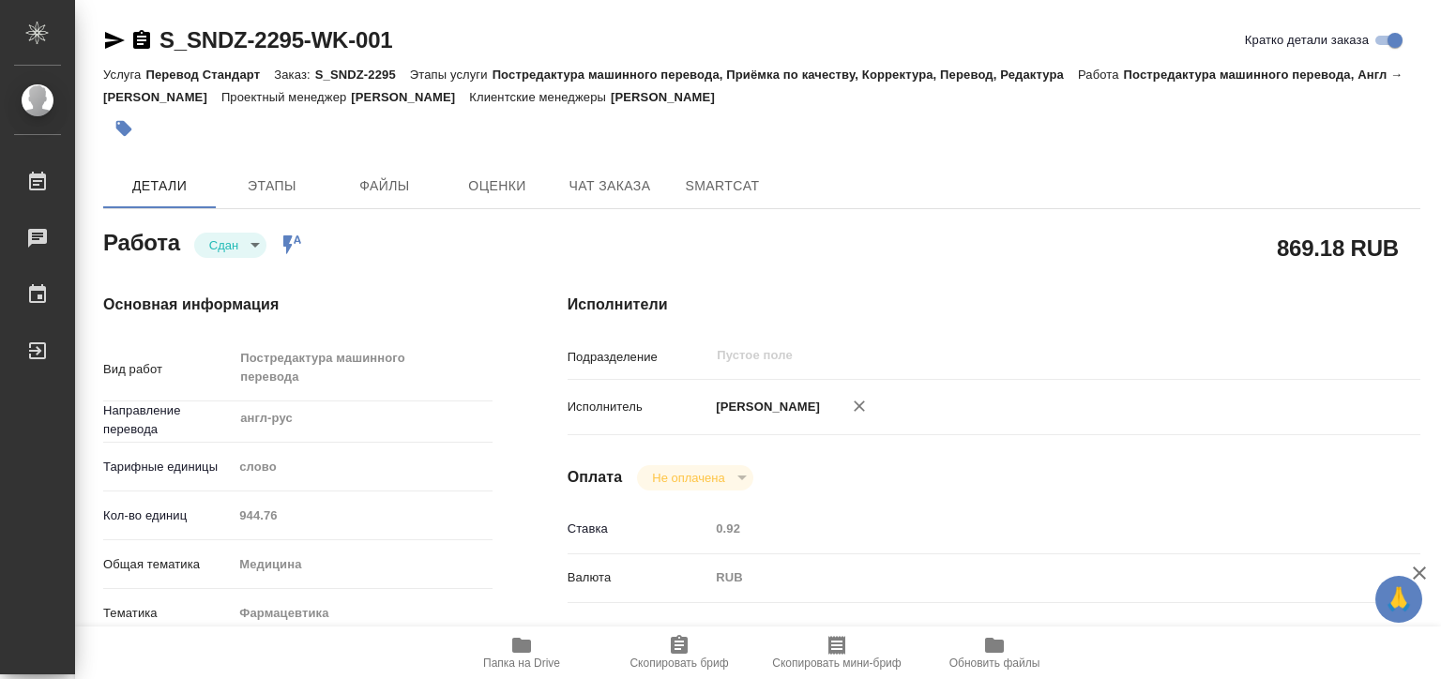
type textarea "x"
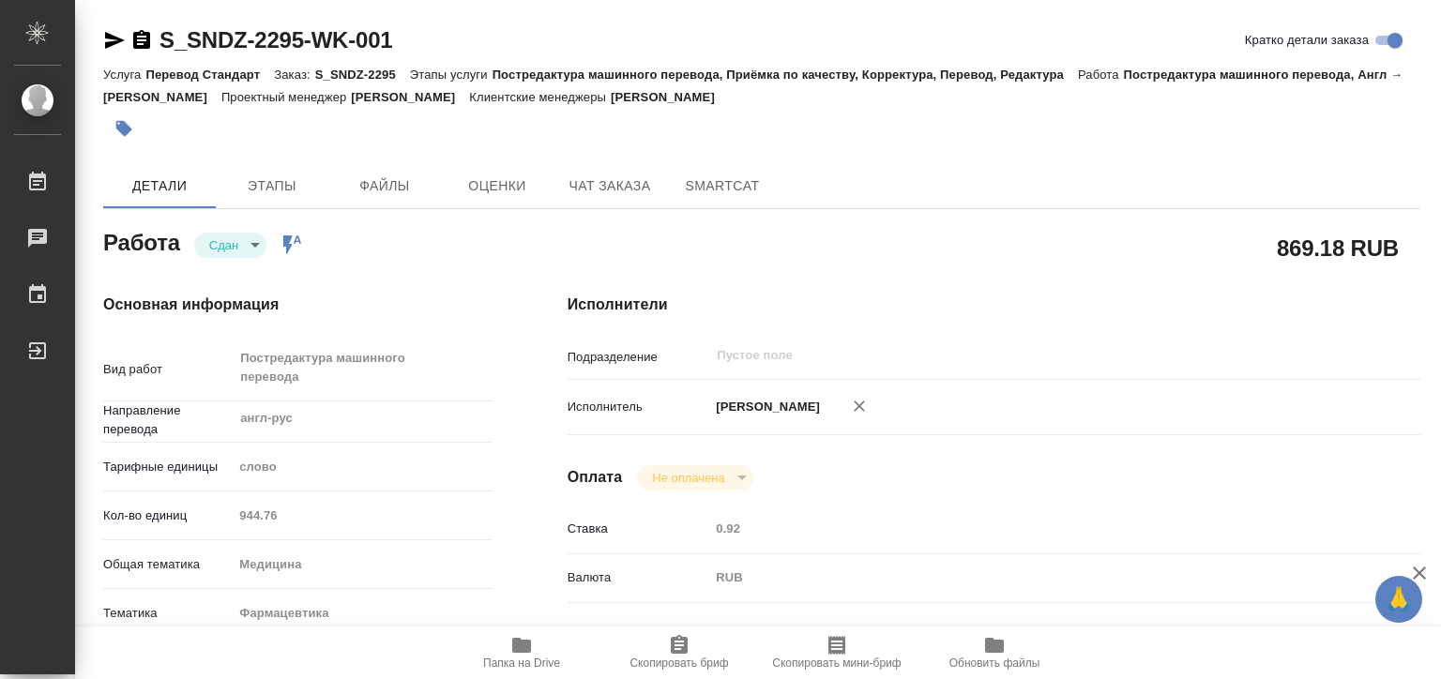
type textarea "x"
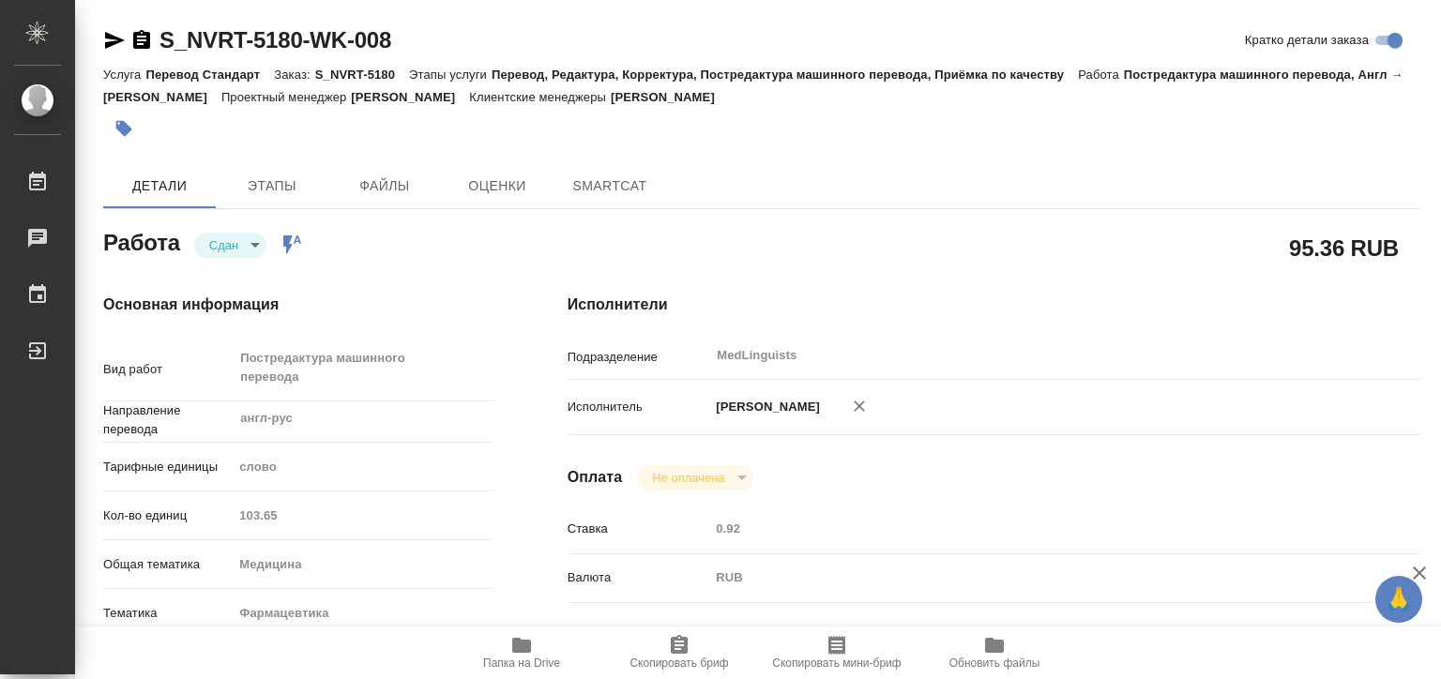
type textarea "x"
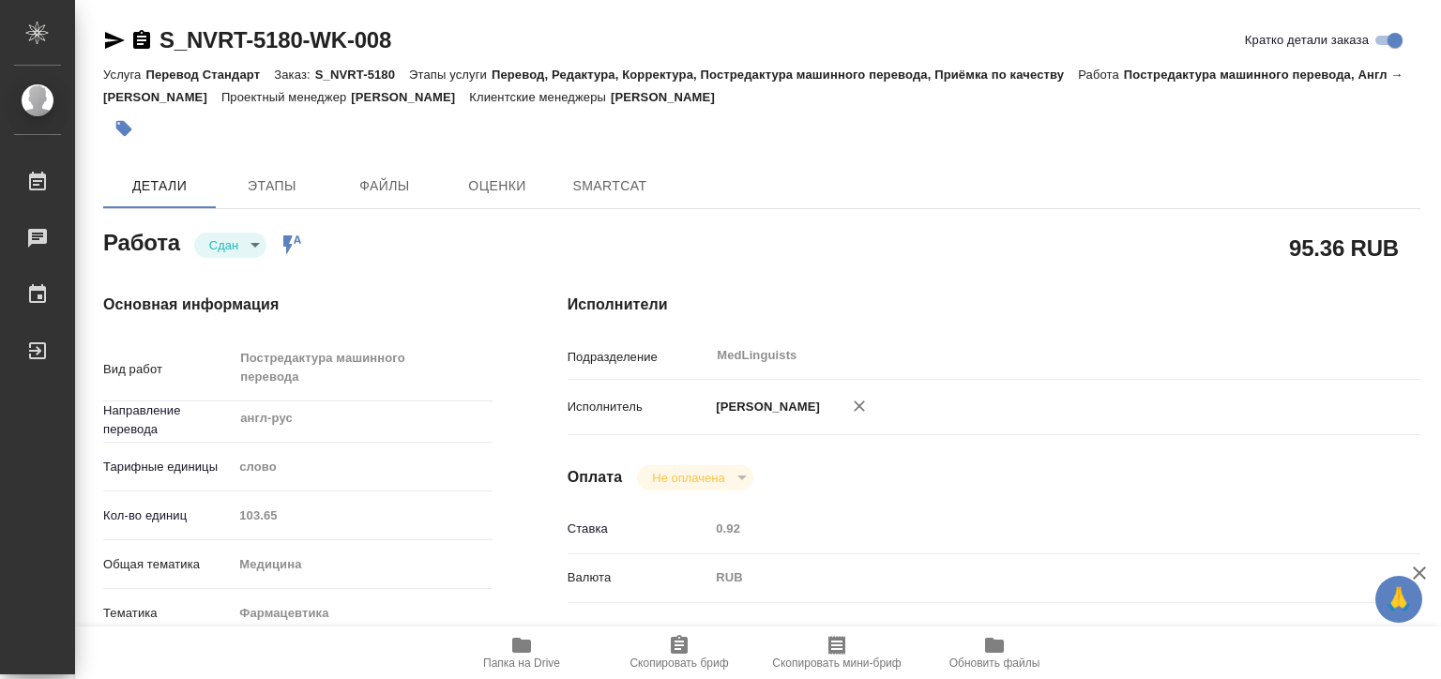
type textarea "x"
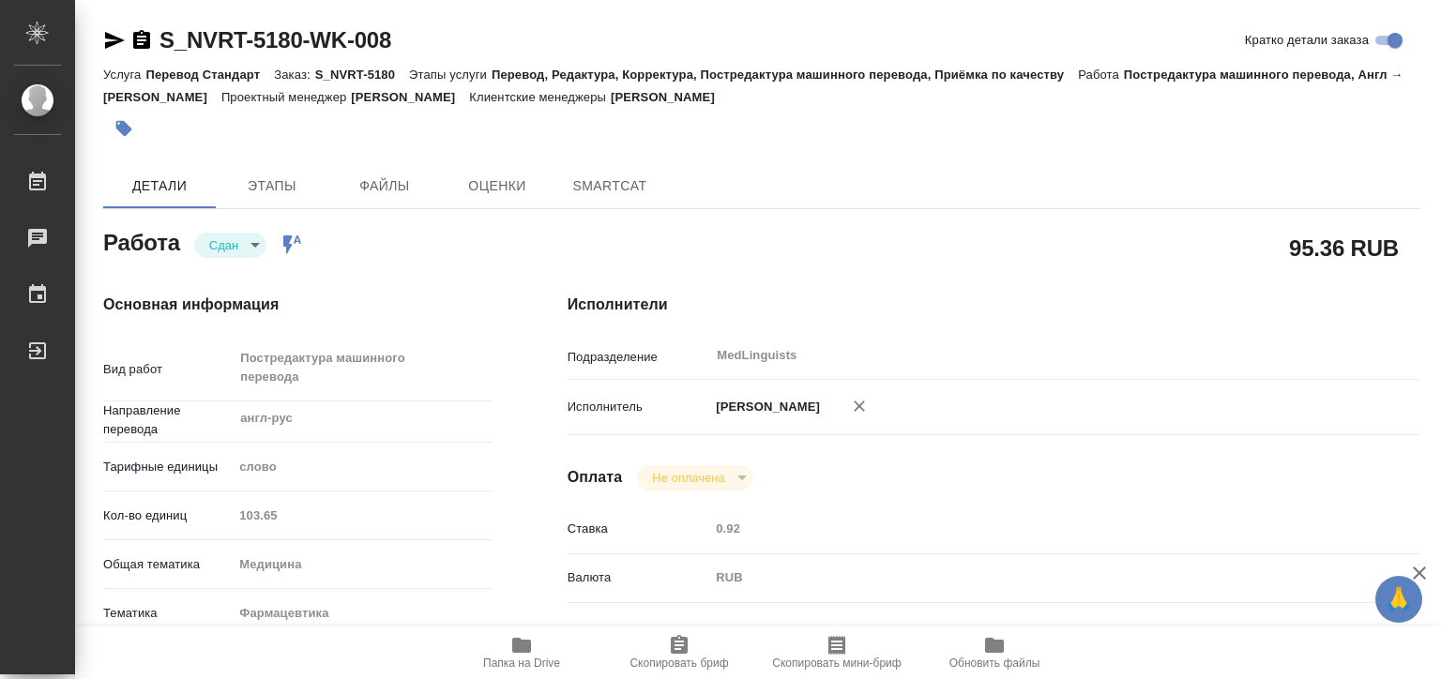
type textarea "x"
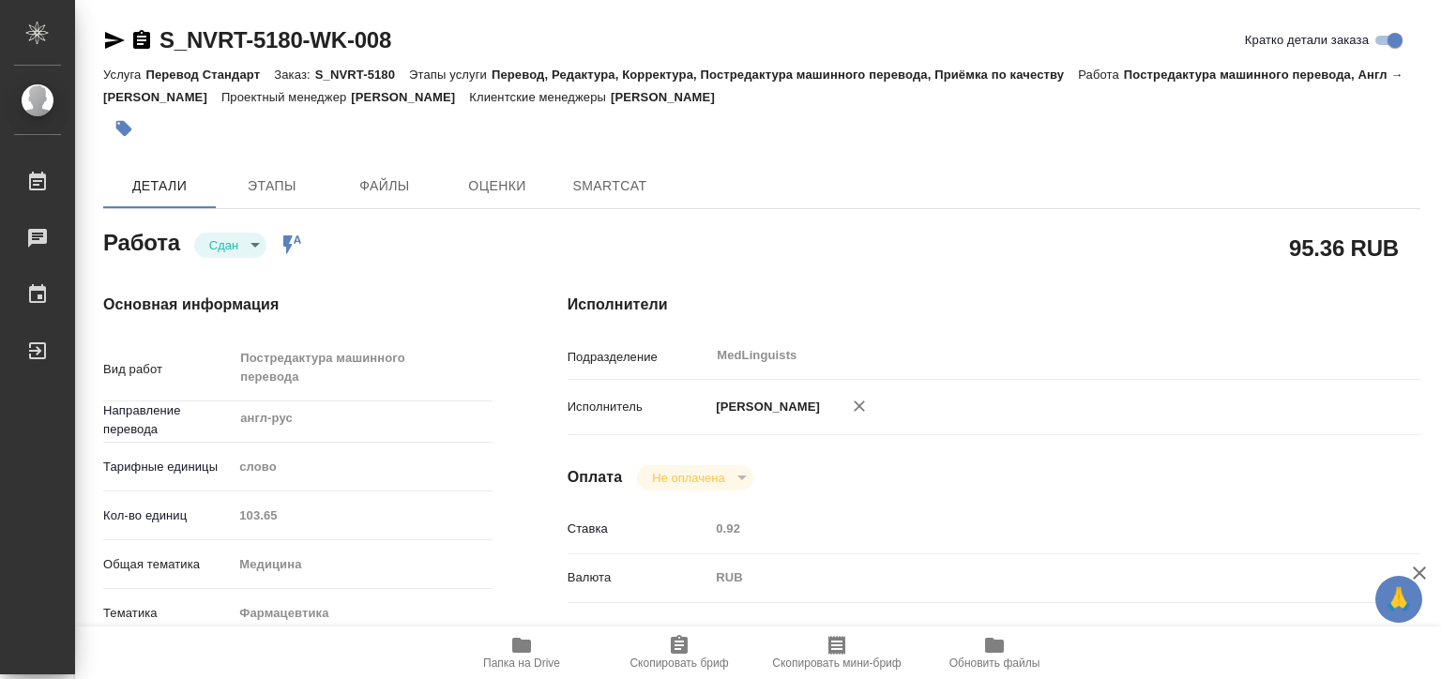
type textarea "x"
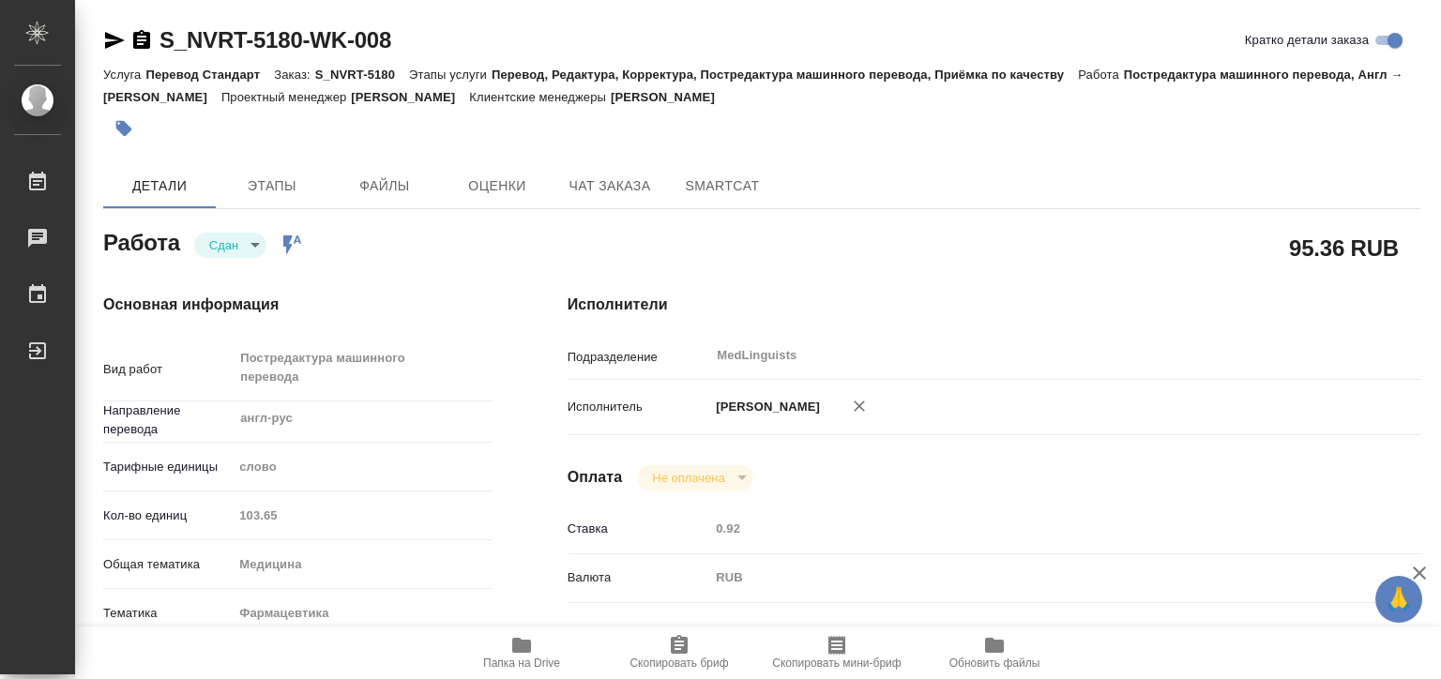
type textarea "x"
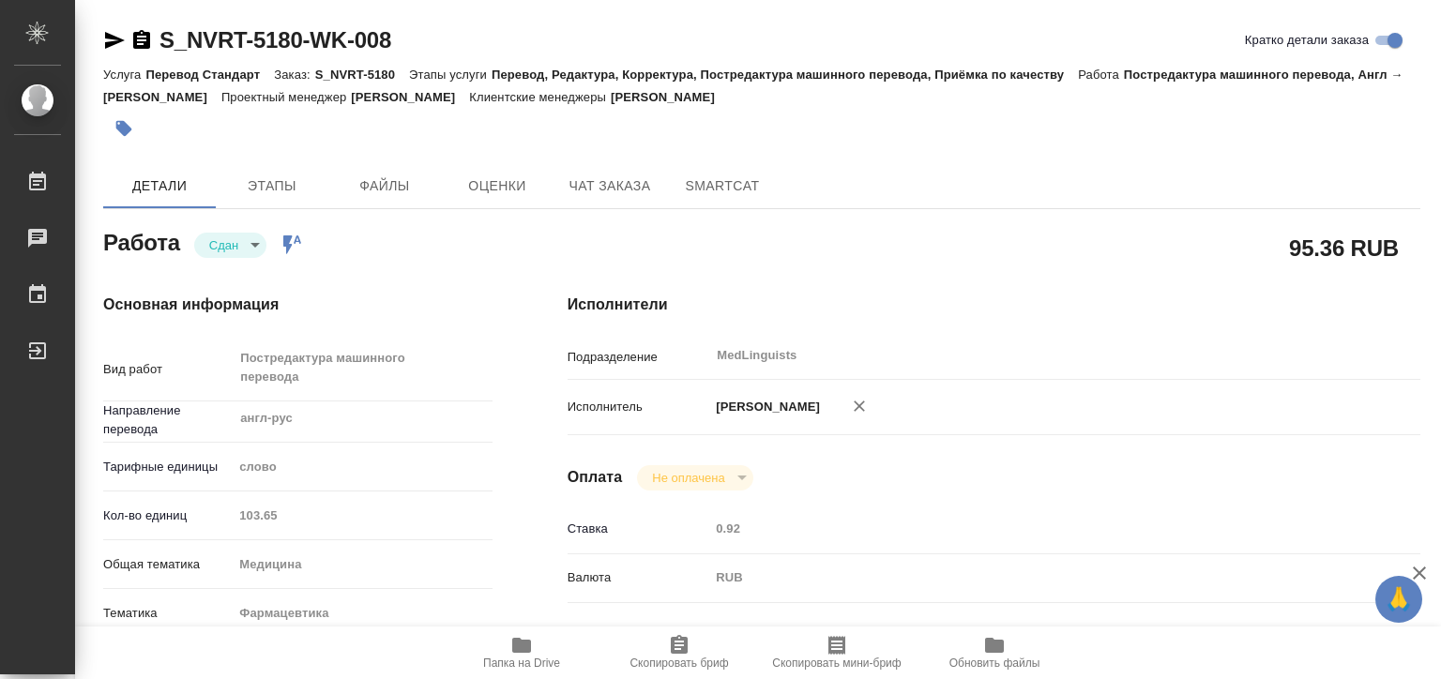
type textarea "x"
click at [221, 518] on div "Кол-во единиц 103.65" at bounding box center [297, 515] width 389 height 33
type textarea "x"
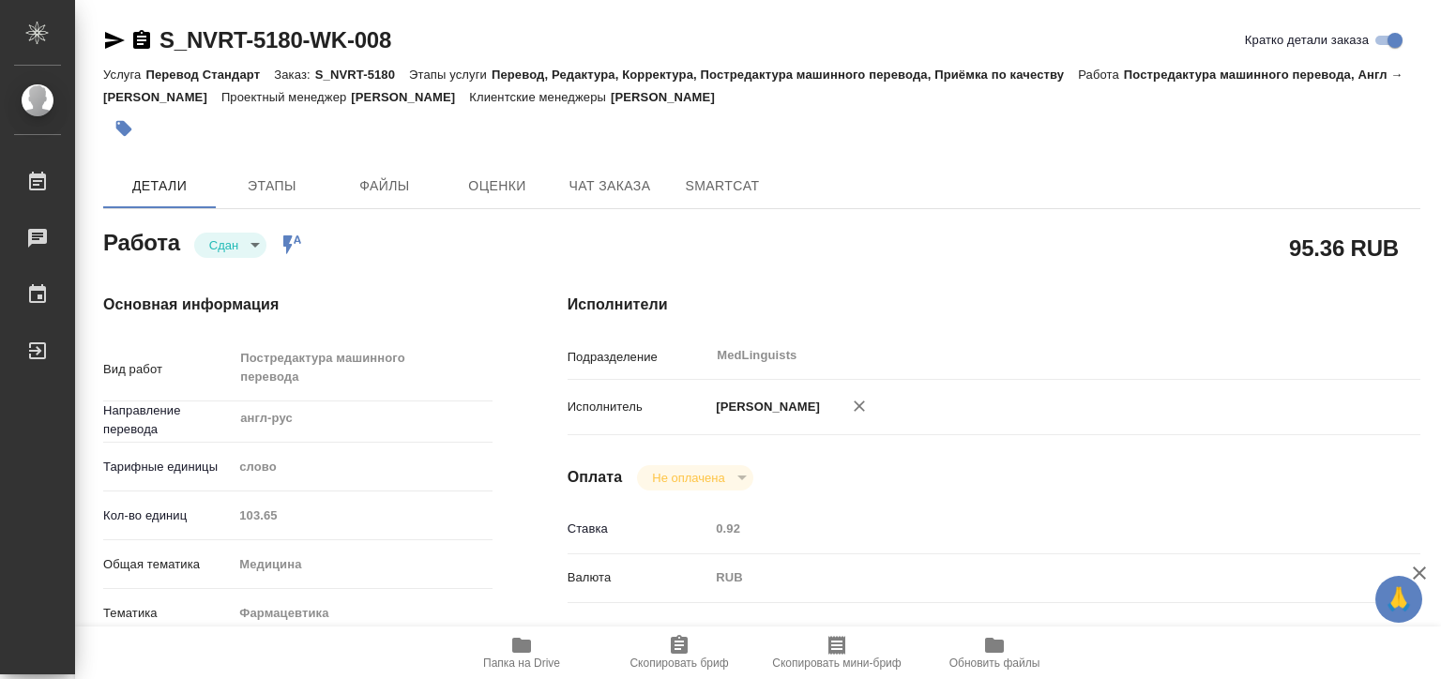
type textarea "x"
